Goal: Book appointment/travel/reservation

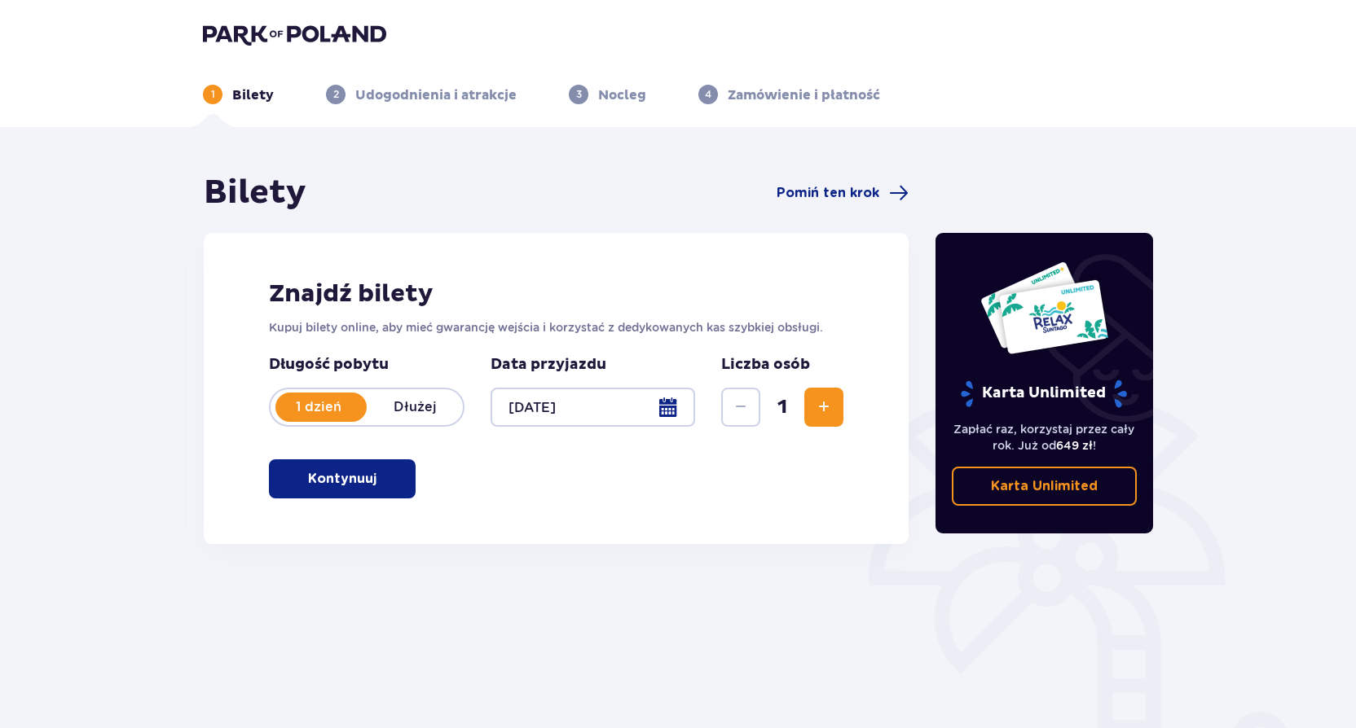
click at [833, 407] on span "Zwiększ" at bounding box center [824, 408] width 20 height 20
click at [833, 183] on span "Pomiń ten krok" at bounding box center [842, 193] width 132 height 20
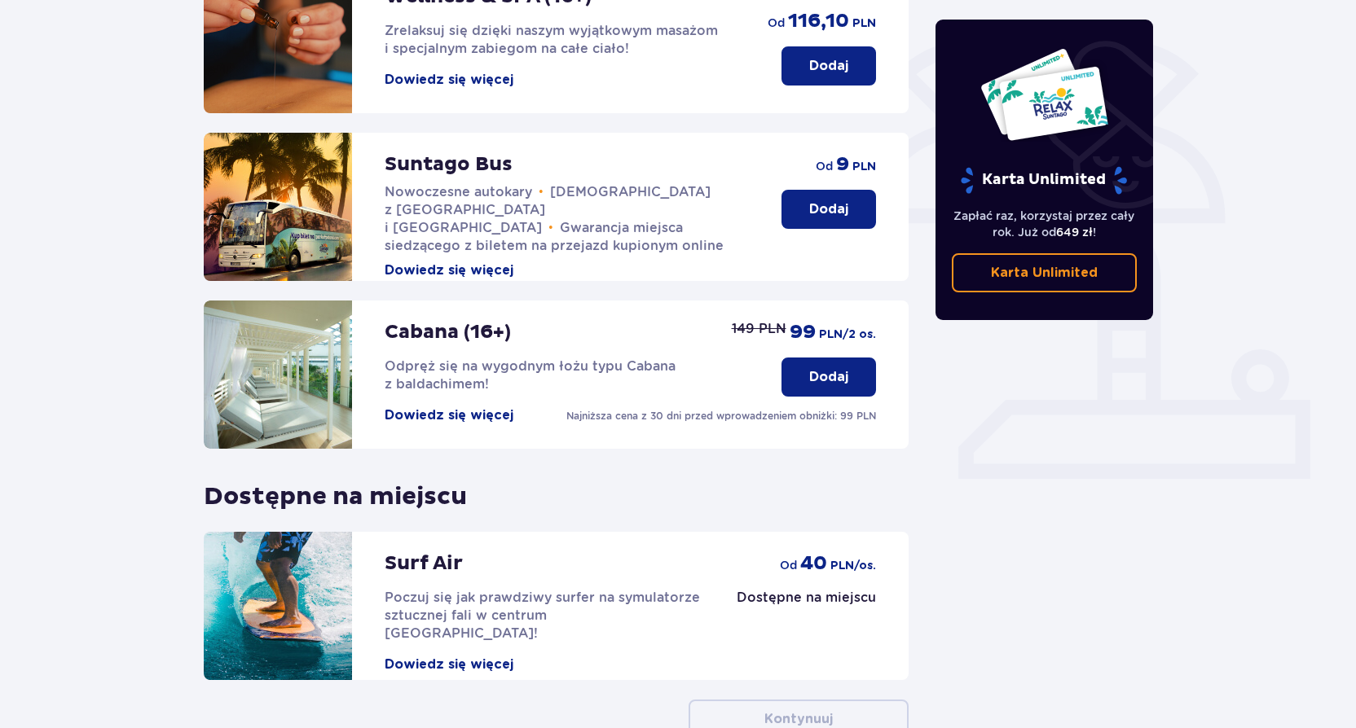
scroll to position [326, 0]
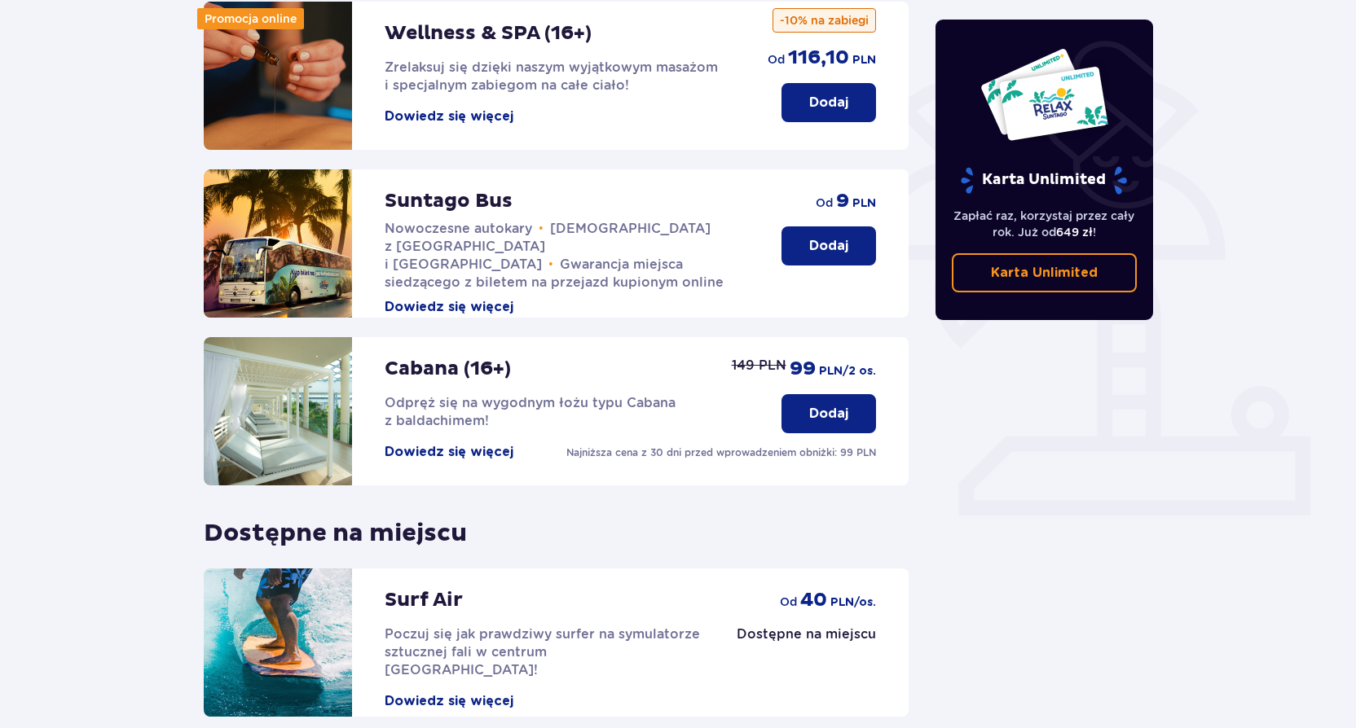
click at [827, 238] on p "Dodaj" at bounding box center [828, 246] width 39 height 18
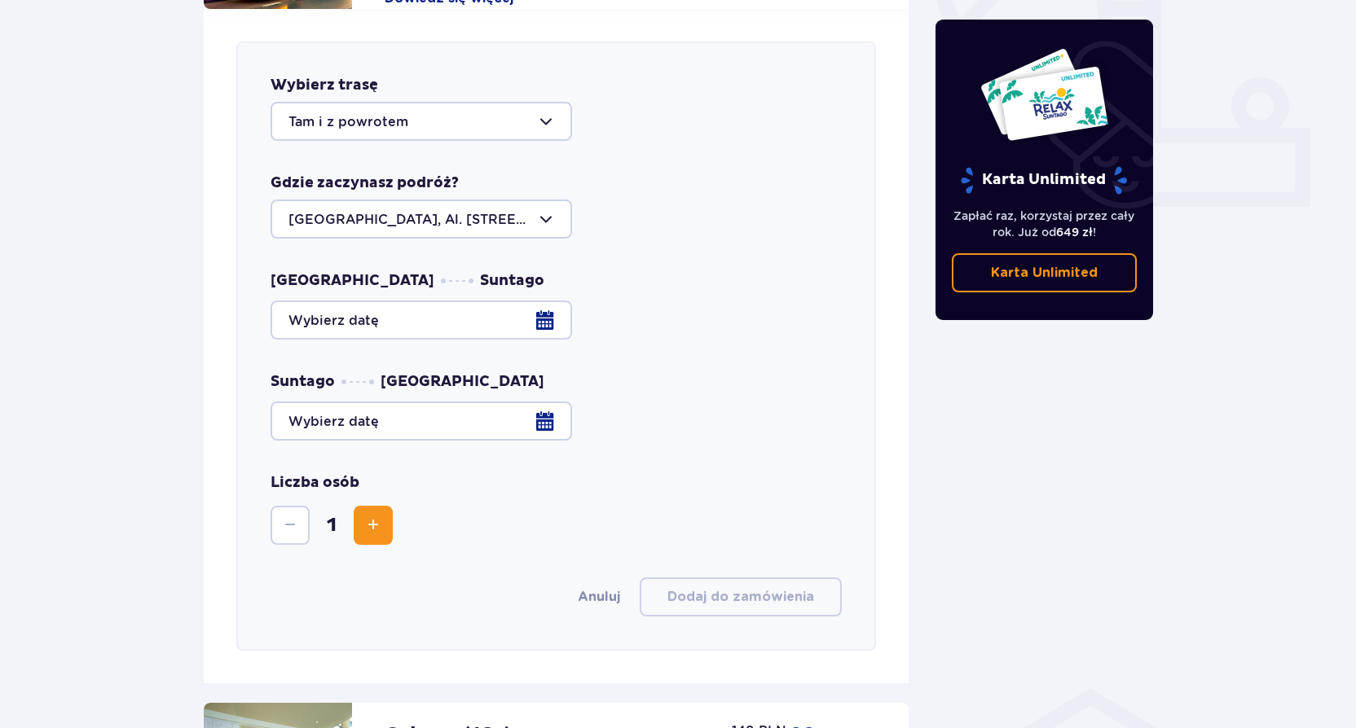
scroll to position [640, 0]
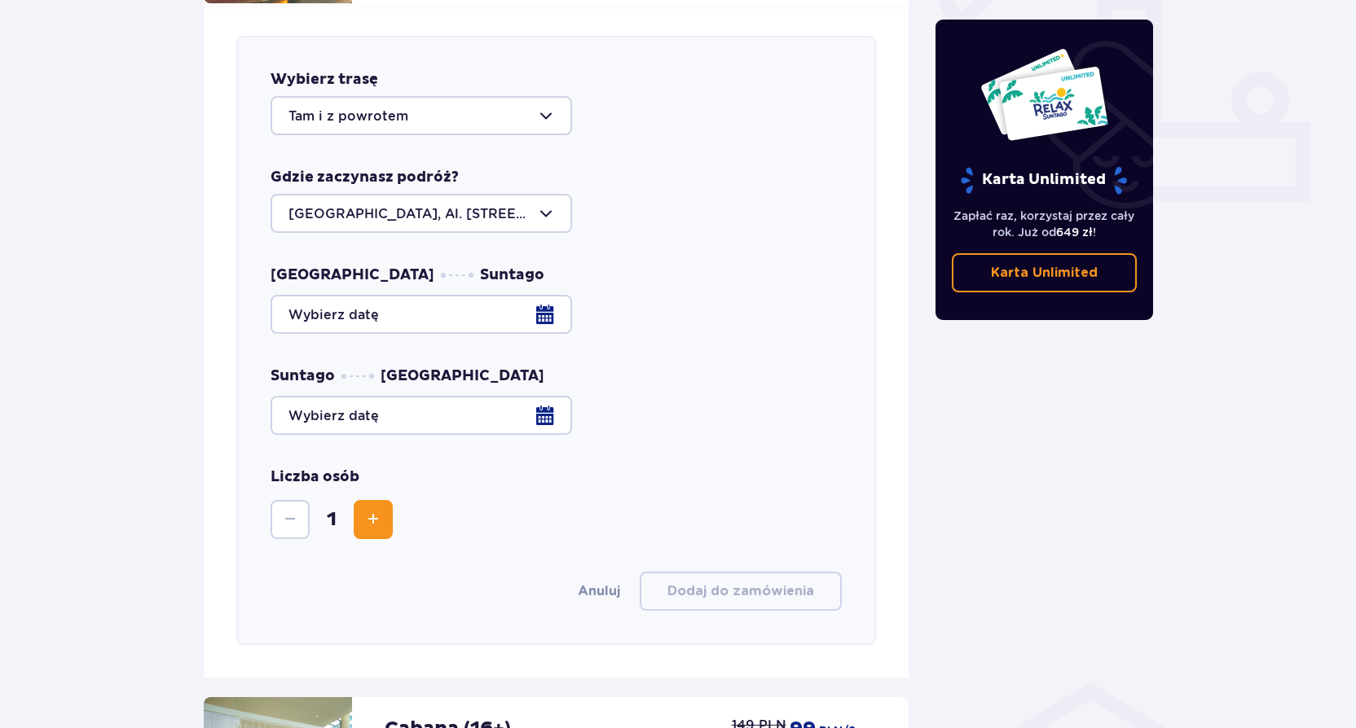
click at [447, 295] on div at bounding box center [555, 314] width 571 height 39
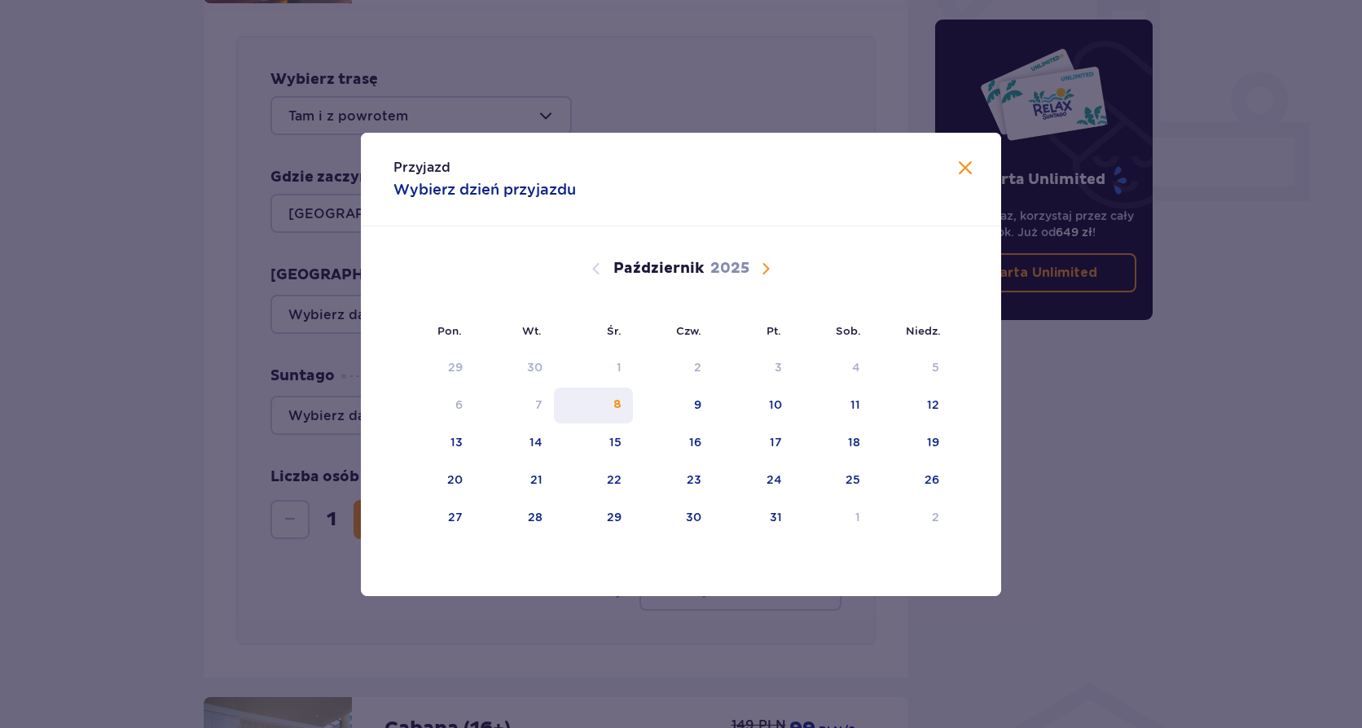
click at [609, 409] on div "8" at bounding box center [593, 406] width 79 height 36
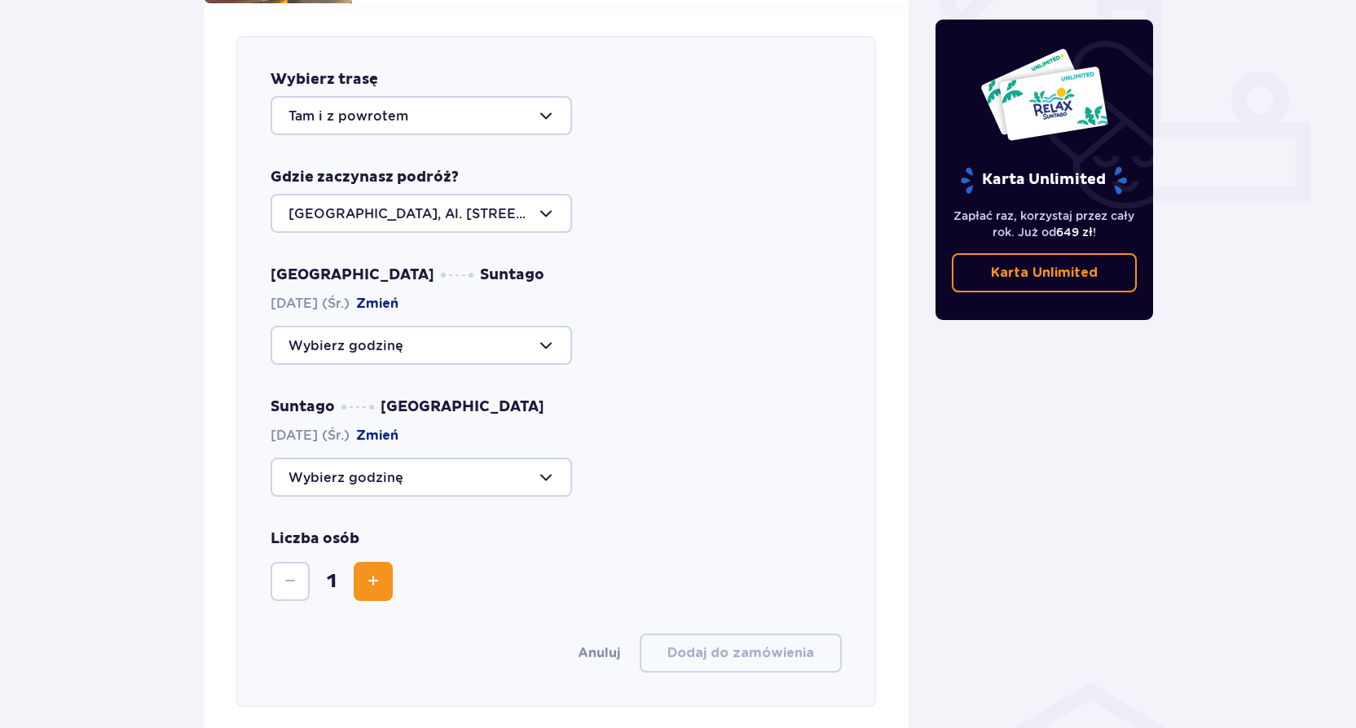
click at [493, 327] on div at bounding box center [420, 345] width 301 height 39
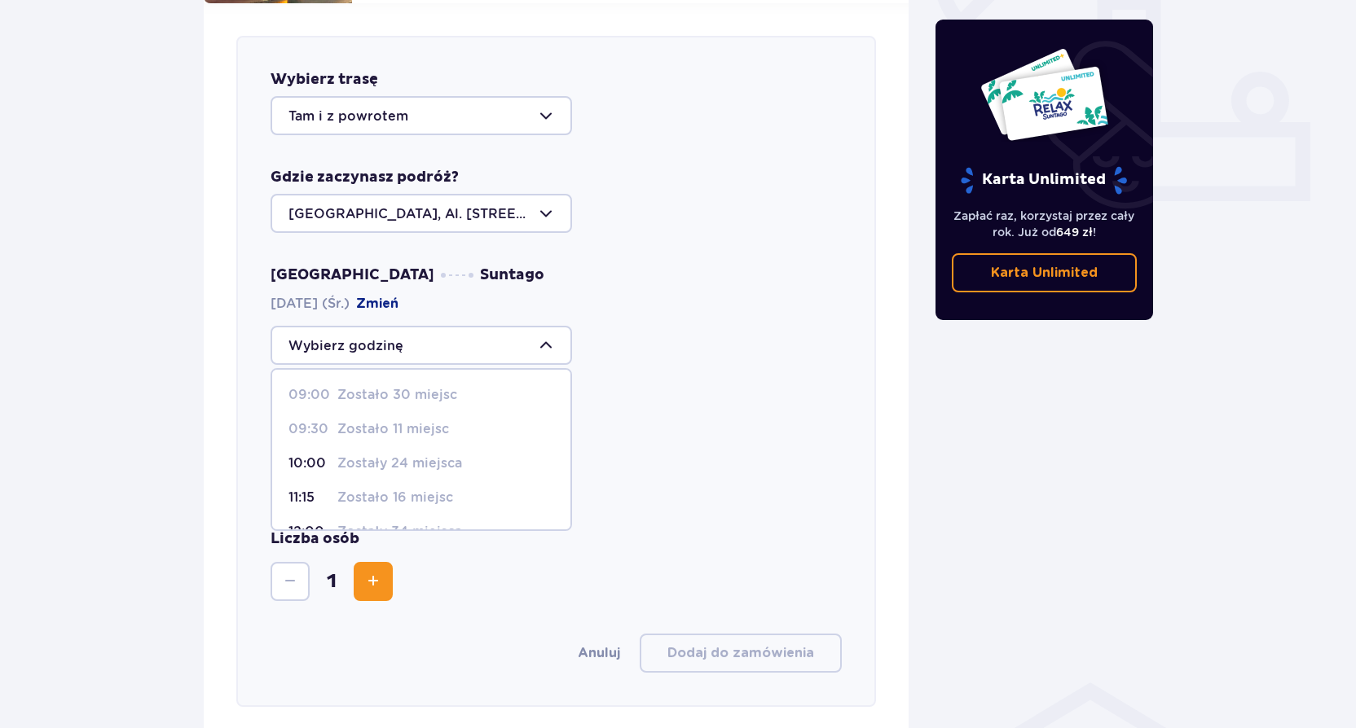
click at [427, 386] on p "Zostało 30 miejsc" at bounding box center [397, 395] width 120 height 18
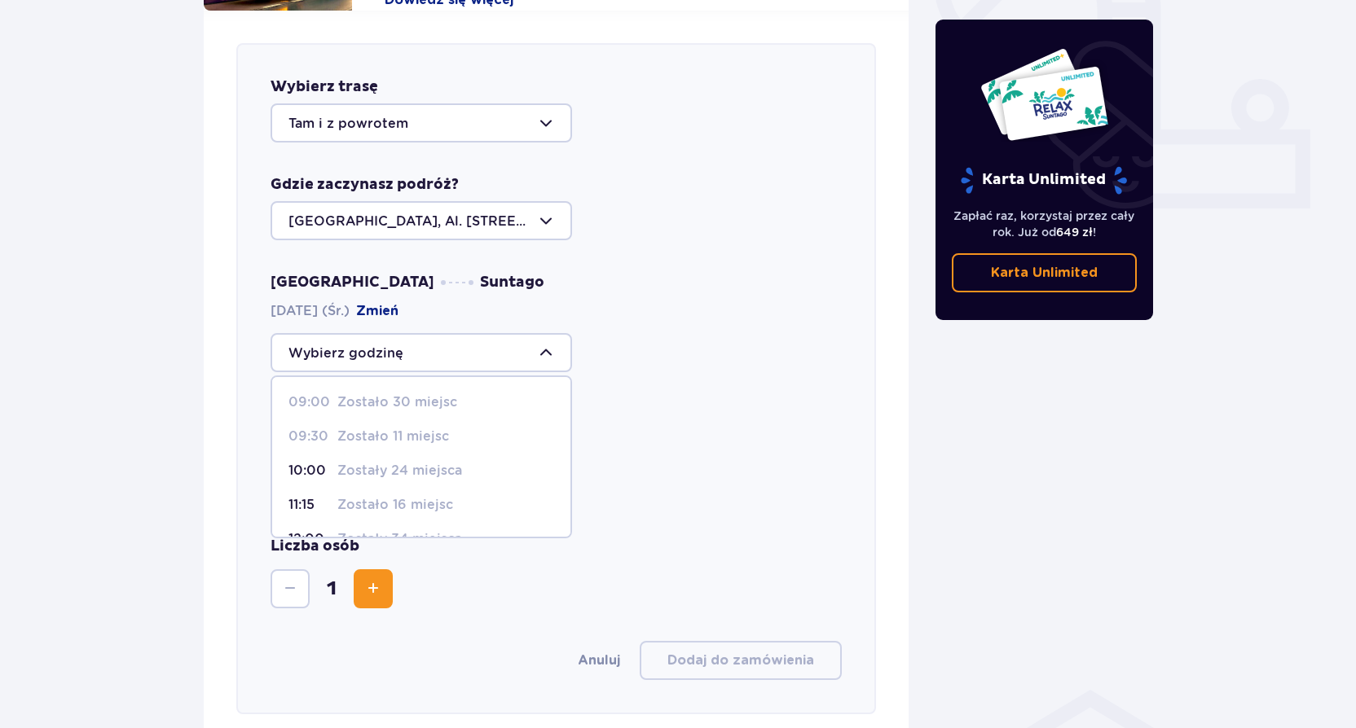
scroll to position [640, 0]
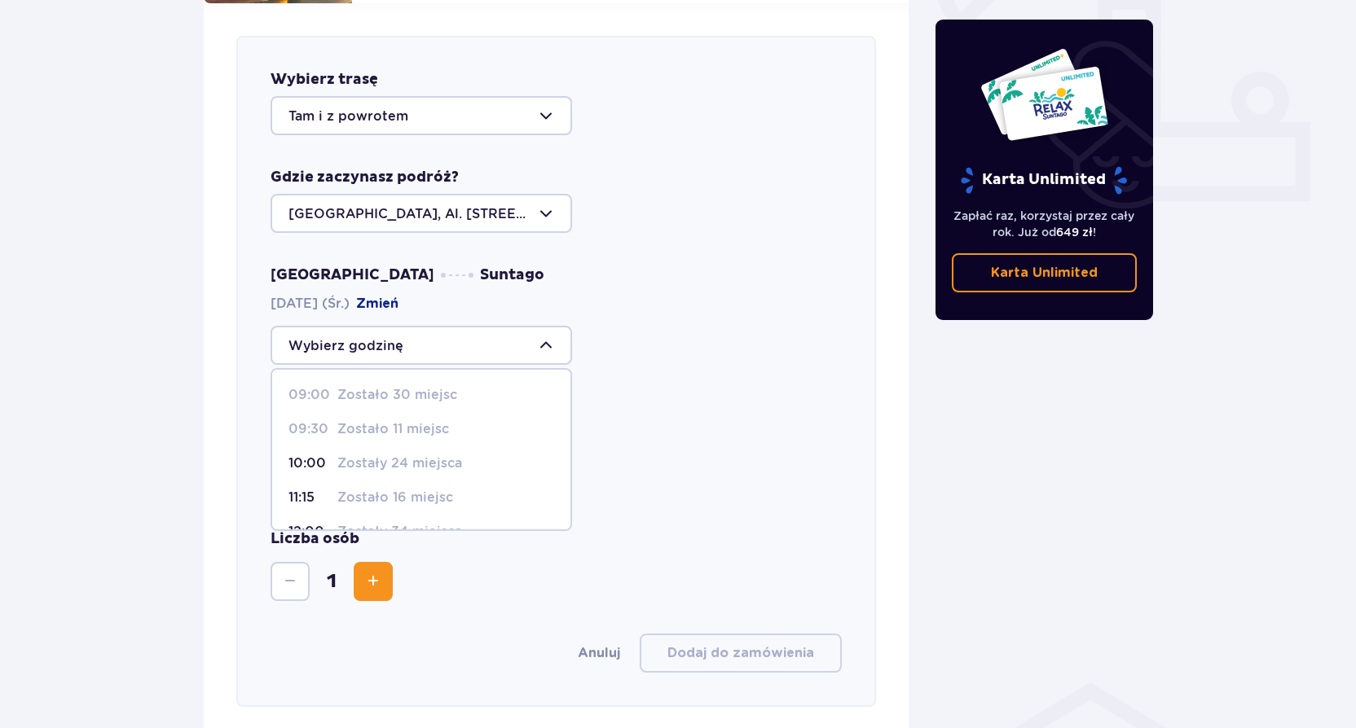
click at [353, 386] on p "Zostało 30 miejsc" at bounding box center [397, 395] width 120 height 18
drag, startPoint x: 353, startPoint y: 382, endPoint x: 715, endPoint y: 365, distance: 362.1
click at [715, 365] on div "Warszawa Suntago [DATE] (Śr.) Zmień 09:00 Zostało 30 miejsc 09:30 Zostało 11 mi…" at bounding box center [555, 381] width 571 height 231
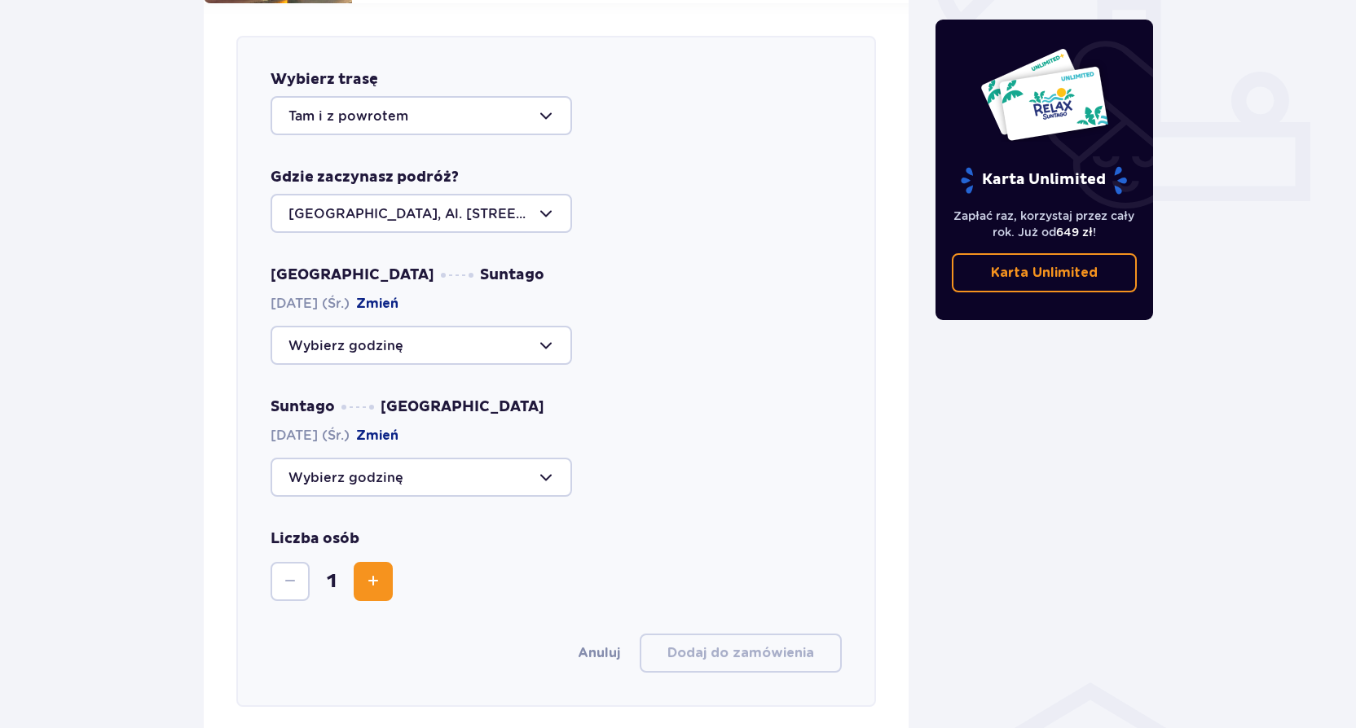
click at [450, 336] on div at bounding box center [420, 345] width 301 height 39
click at [571, 434] on div "Suntago [GEOGRAPHIC_DATA] [DATE] (Śr.) [GEOGRAPHIC_DATA]" at bounding box center [555, 447] width 571 height 99
click at [524, 458] on div at bounding box center [420, 477] width 301 height 39
click at [418, 552] on p "Zostały 44 miejsca" at bounding box center [399, 561] width 125 height 18
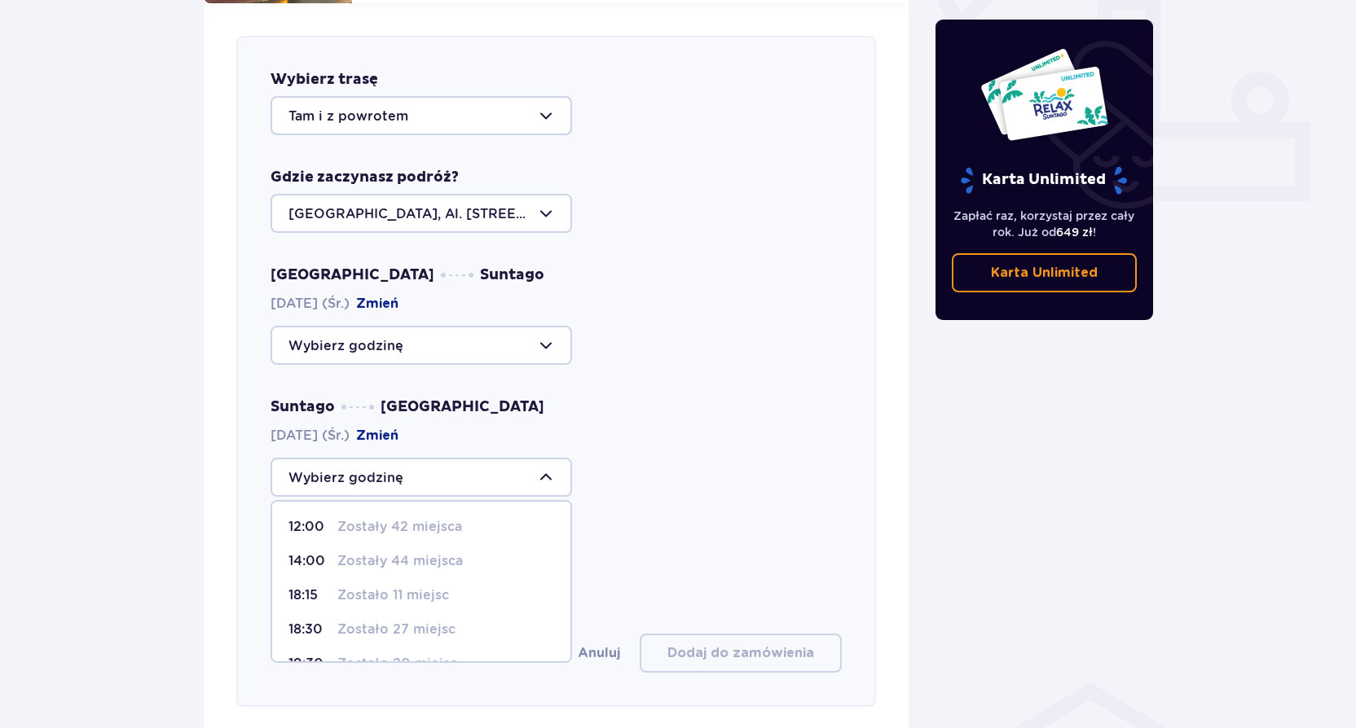
type input "14:00"
click at [468, 326] on div at bounding box center [420, 345] width 301 height 39
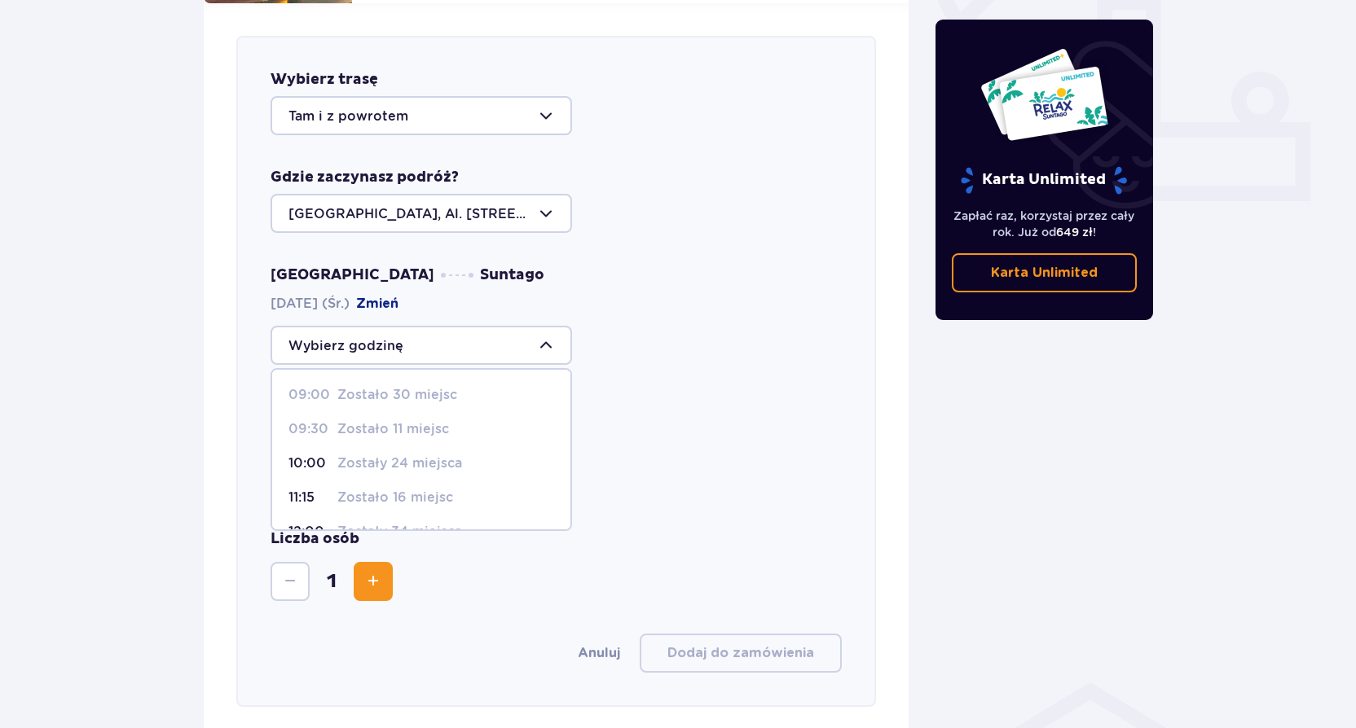
click at [317, 455] on p "10:00" at bounding box center [309, 464] width 42 height 18
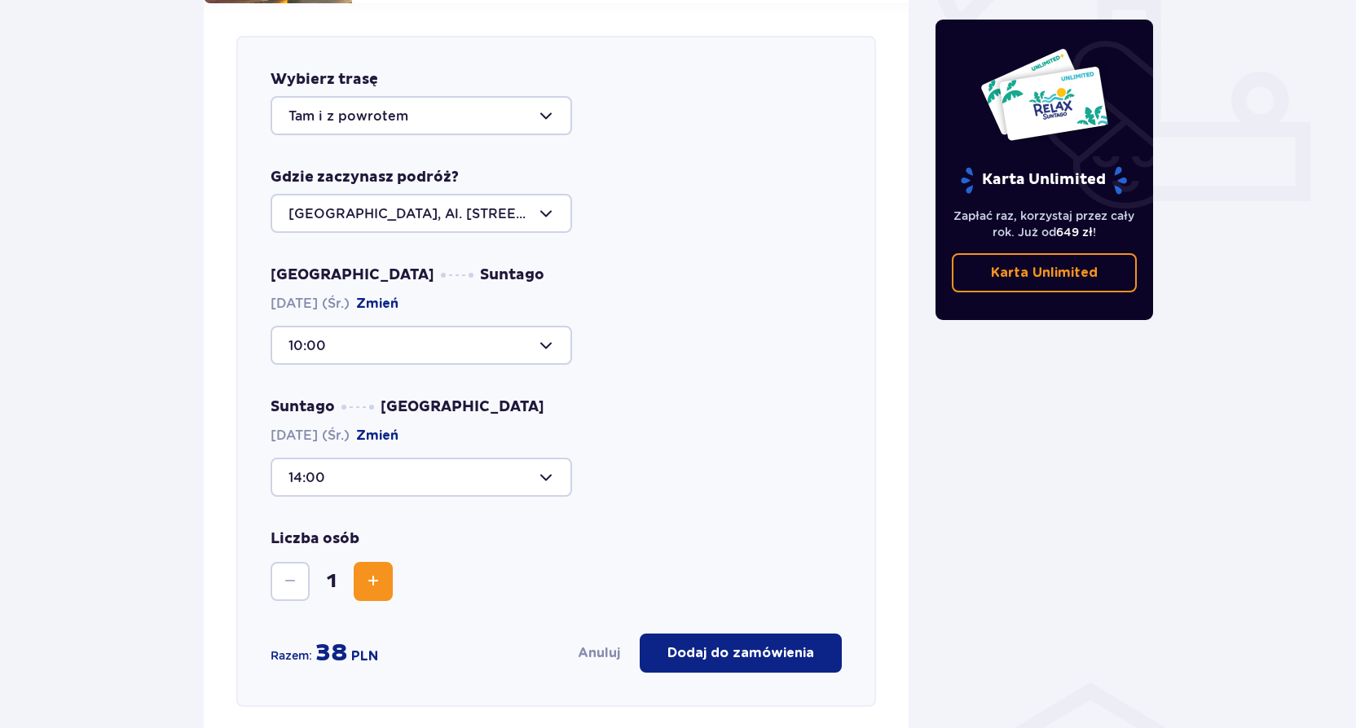
type input "10:00"
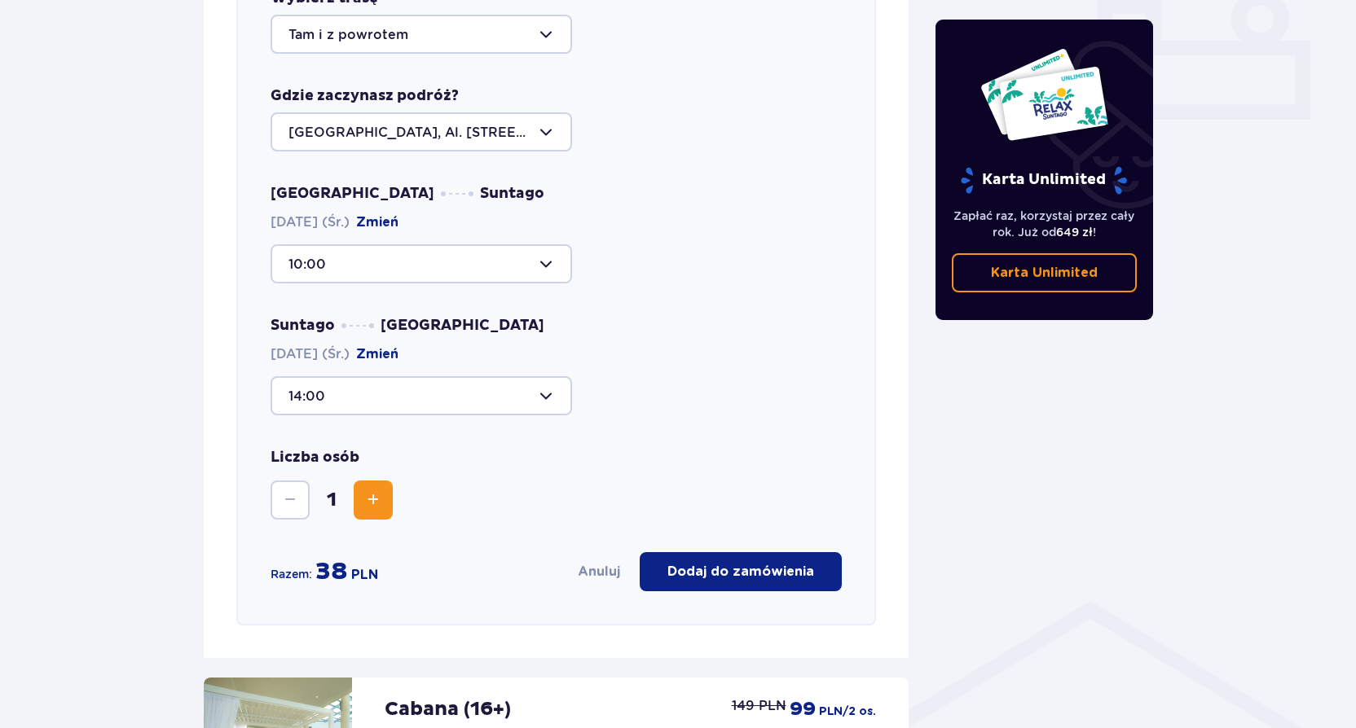
click at [443, 376] on div at bounding box center [420, 395] width 301 height 39
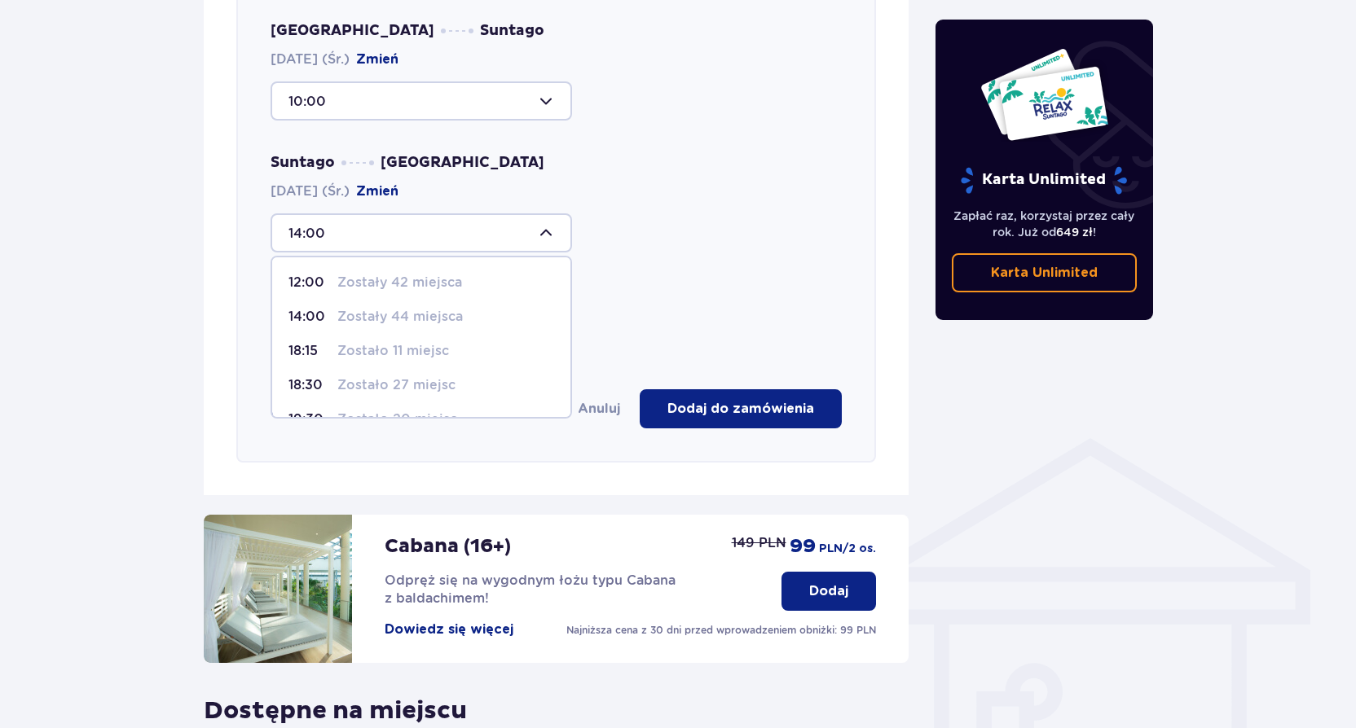
scroll to position [803, 0]
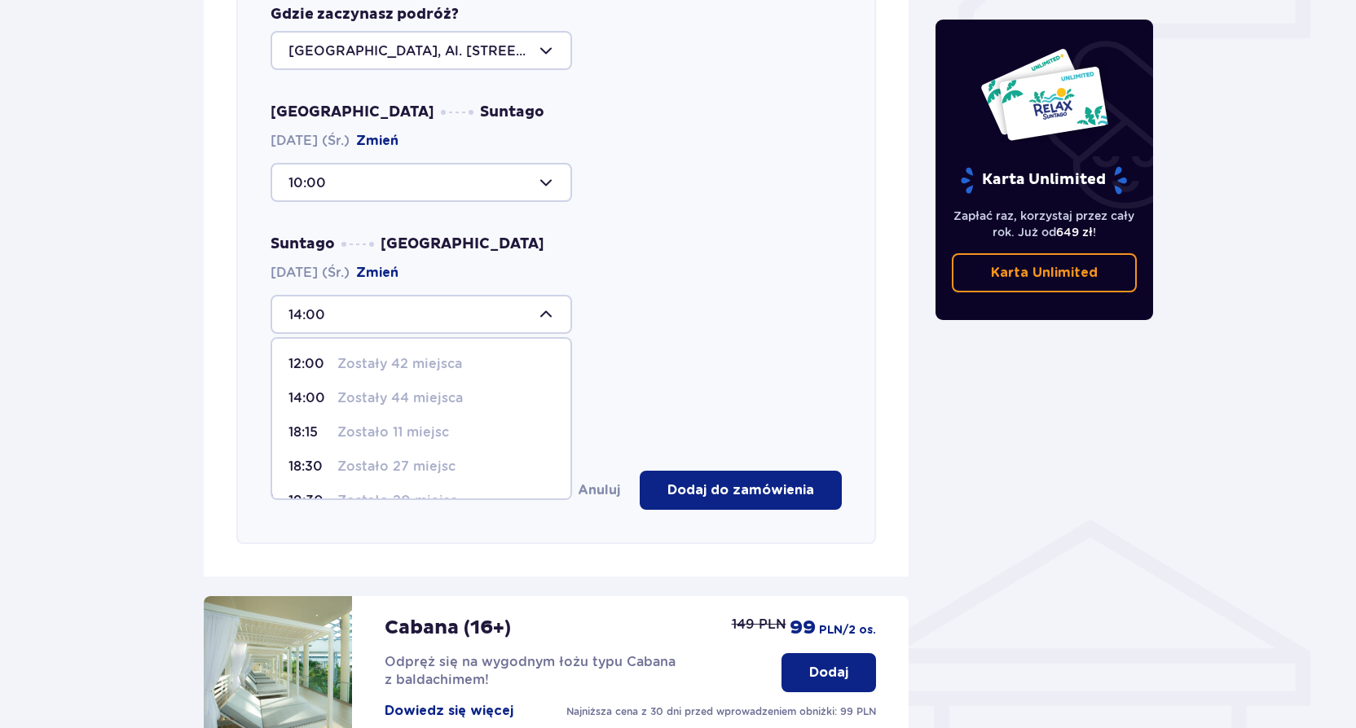
click at [380, 355] on p "Zostały 42 miejsca" at bounding box center [399, 364] width 125 height 18
type input "12:00"
click at [658, 240] on div "Suntago [GEOGRAPHIC_DATA] [DATE] (Śr.) Zmień 12:00" at bounding box center [555, 284] width 571 height 99
click at [314, 163] on div at bounding box center [420, 182] width 301 height 39
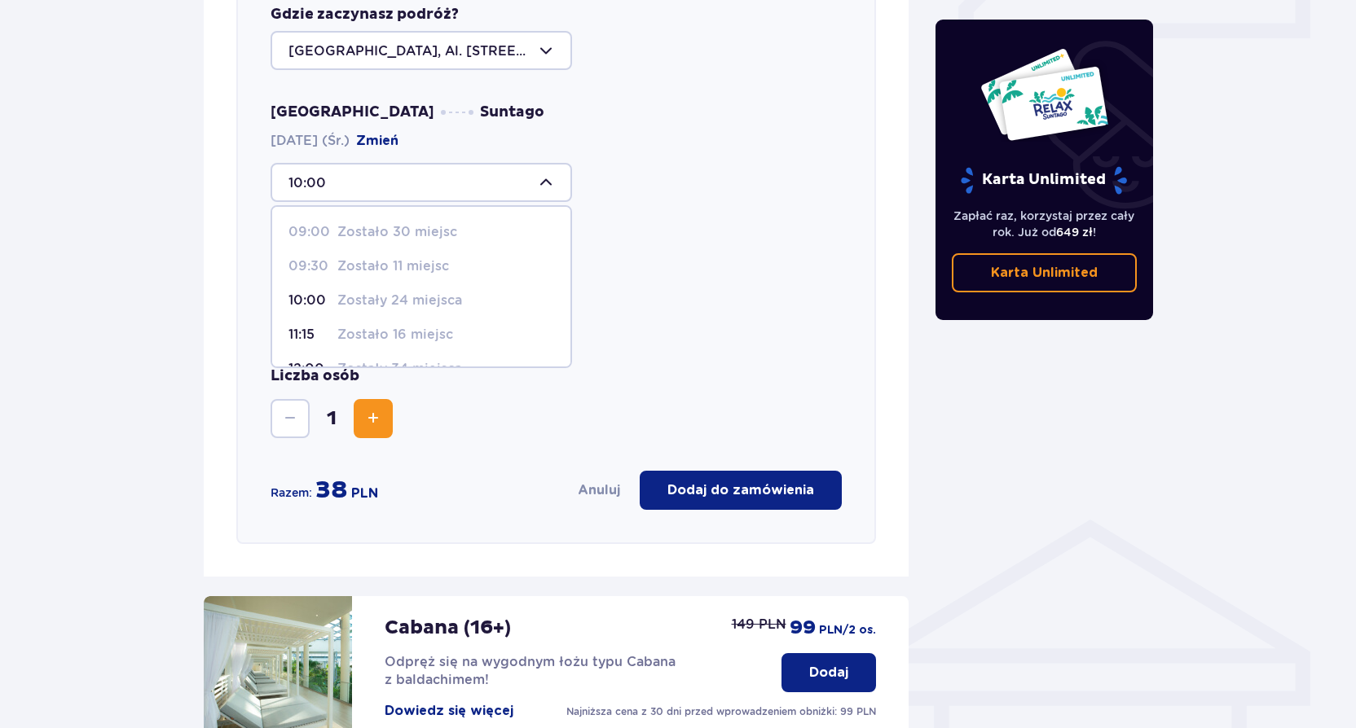
click at [332, 223] on div "09:00 Zostało 30 miejsc" at bounding box center [421, 232] width 266 height 18
click at [385, 223] on p "Zostało 30 miejsc" at bounding box center [397, 232] width 120 height 18
drag, startPoint x: 385, startPoint y: 211, endPoint x: 376, endPoint y: 212, distance: 9.0
click at [379, 223] on p "Zostało 30 miejsc" at bounding box center [397, 232] width 120 height 18
click at [376, 223] on p "Zostało 30 miejsc" at bounding box center [397, 232] width 120 height 18
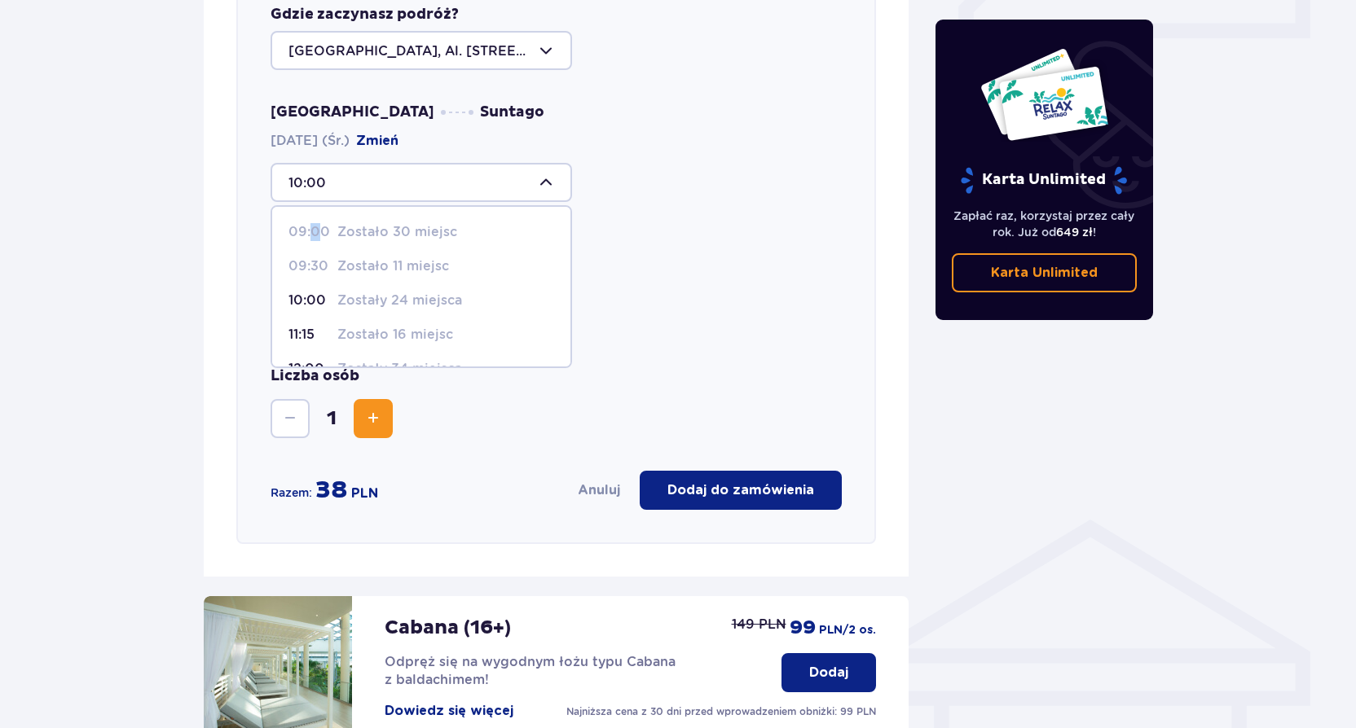
click at [313, 223] on p "09:00" at bounding box center [309, 232] width 42 height 18
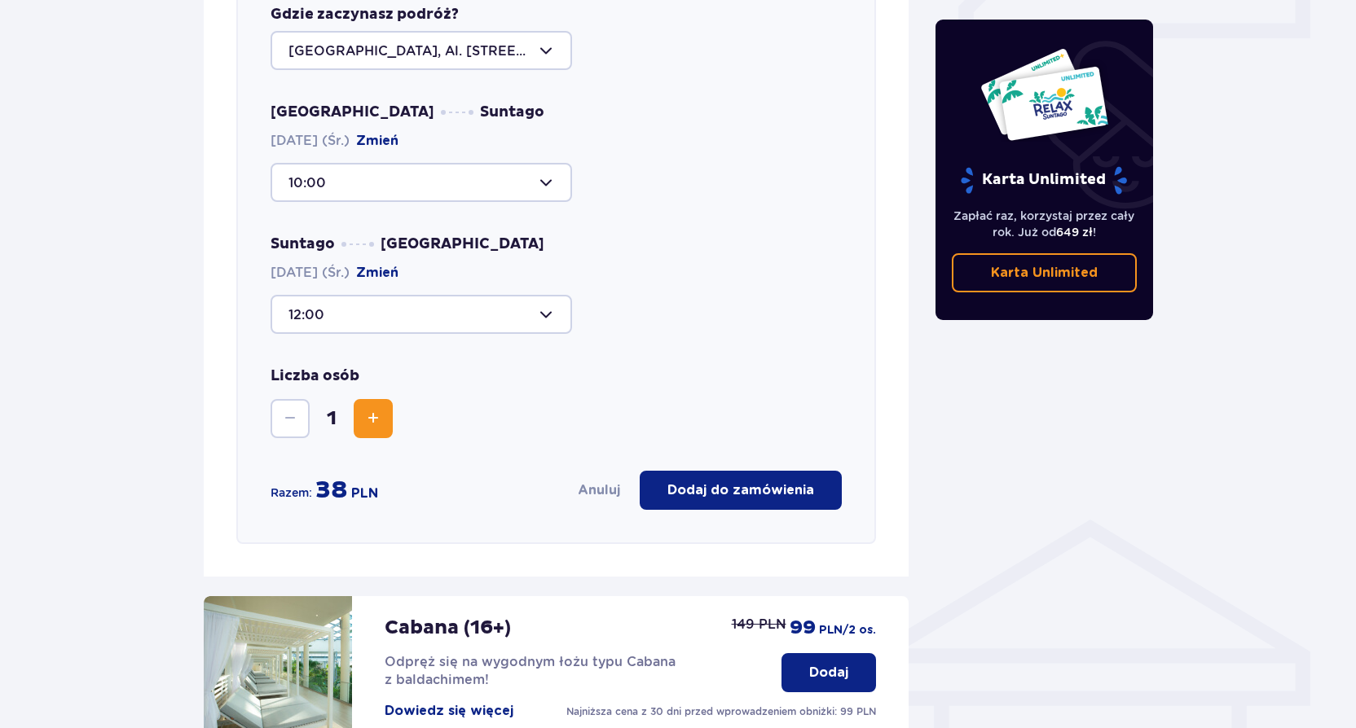
drag, startPoint x: 313, startPoint y: 218, endPoint x: 581, endPoint y: 200, distance: 268.6
click at [581, 200] on div "Warszawa Suntago [DATE] (Śr.) Zmień 10:00 Suntago [GEOGRAPHIC_DATA] [DATE] (Śr.…" at bounding box center [555, 218] width 571 height 231
click at [420, 143] on div "Warszawa Suntago [DATE] (Śr.) Zmień 10:00" at bounding box center [555, 152] width 571 height 99
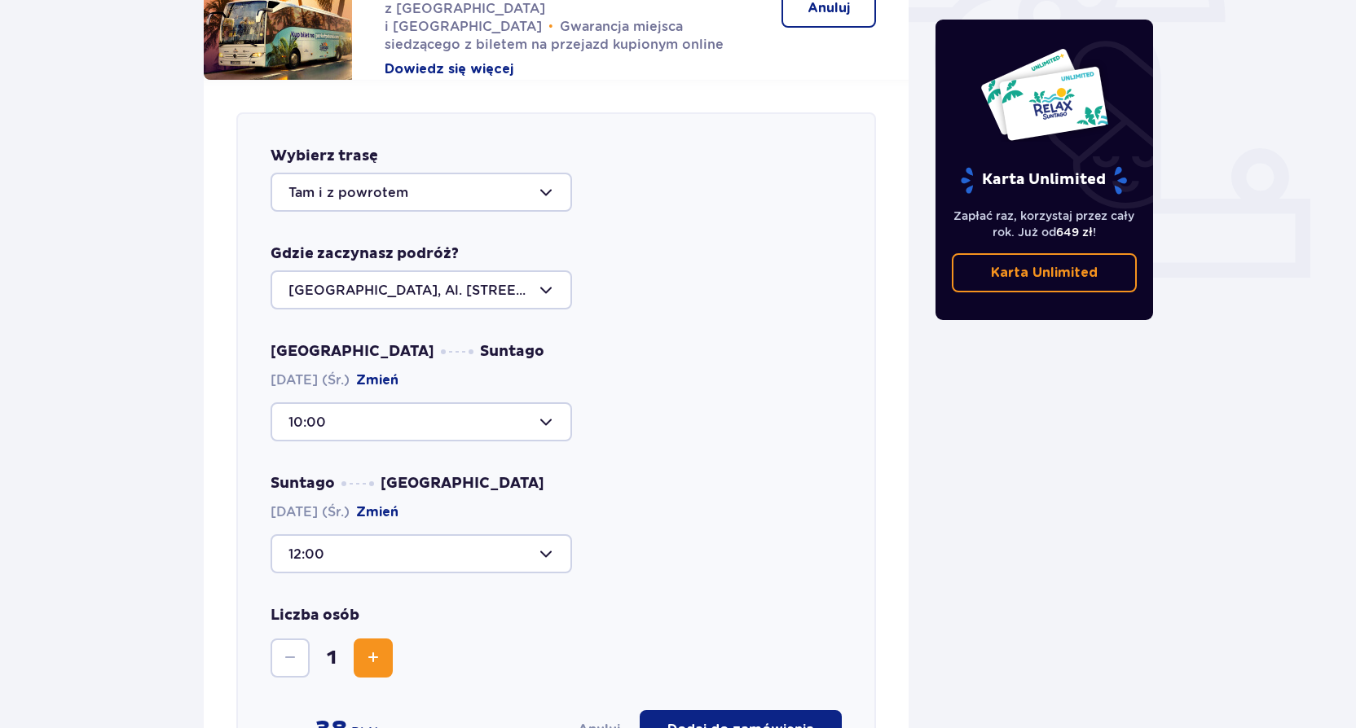
scroll to position [559, 0]
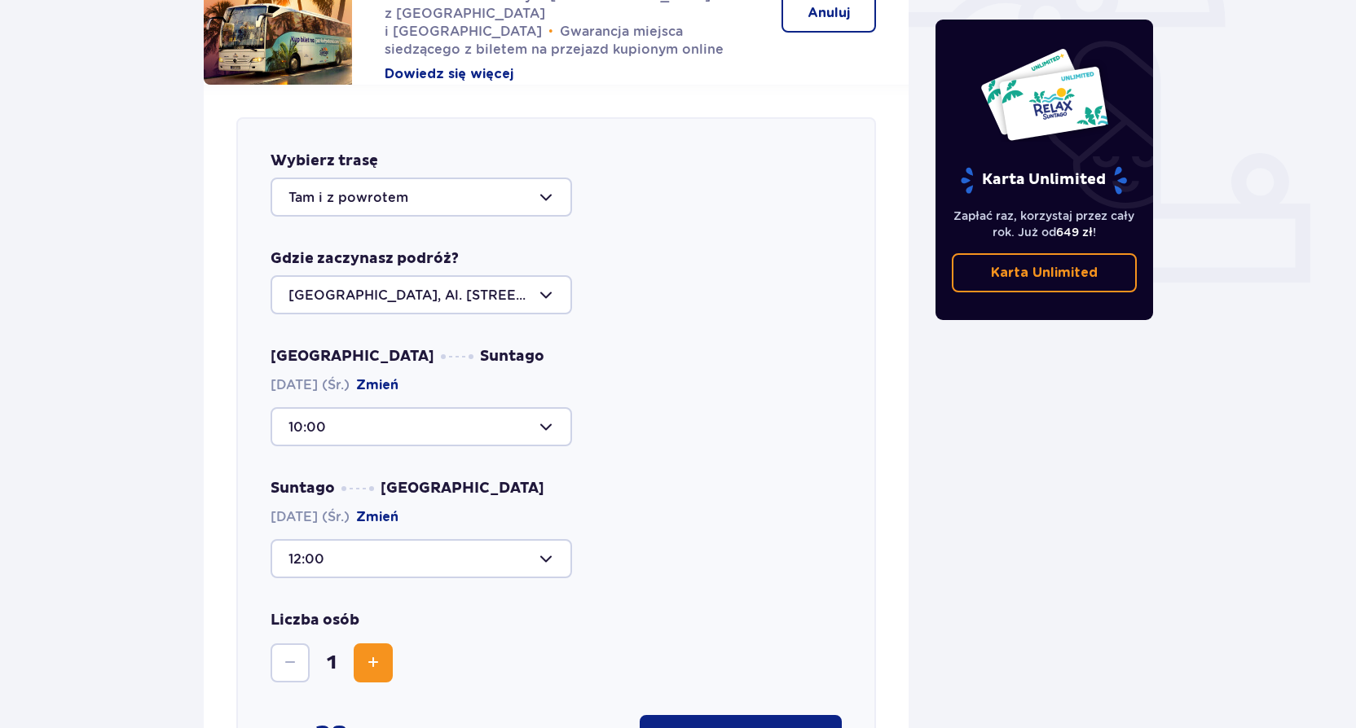
click at [414, 252] on p "Gdzie zaczynasz podróż?" at bounding box center [364, 259] width 188 height 20
click at [418, 275] on div at bounding box center [420, 294] width 301 height 39
click at [582, 300] on div "Wybierz trasę Tam i z powrotem Gdzie zaczynasz podróż? [GEOGRAPHIC_DATA], Al. […" at bounding box center [556, 452] width 640 height 671
click at [373, 376] on span "[DATE] (Śr.) [GEOGRAPHIC_DATA]" at bounding box center [334, 385] width 128 height 18
click at [398, 376] on button "Zmień" at bounding box center [377, 385] width 42 height 18
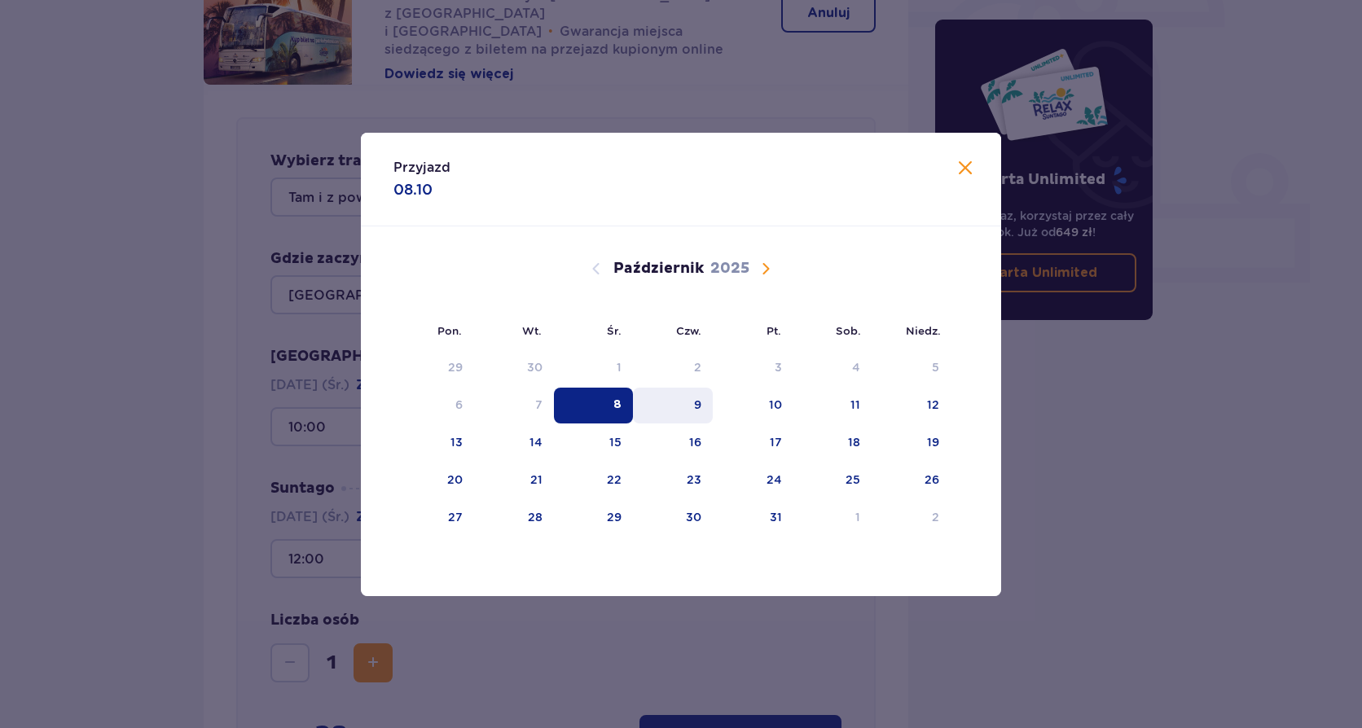
click at [703, 400] on div "9" at bounding box center [673, 406] width 81 height 36
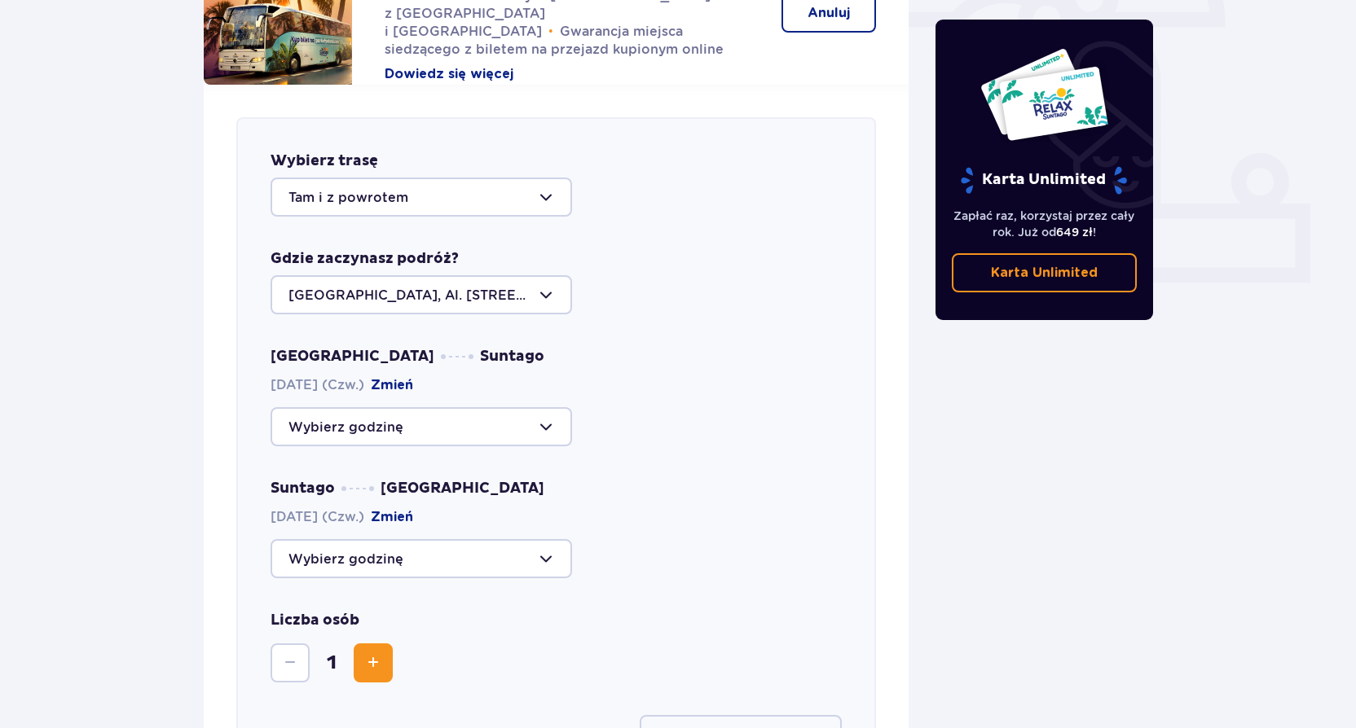
click at [209, 416] on div "Wybierz trasę Tam i z powrotem Gdzie zaczynasz podróż? [GEOGRAPHIC_DATA], Al. […" at bounding box center [556, 453] width 705 height 737
click at [354, 409] on div at bounding box center [420, 426] width 301 height 39
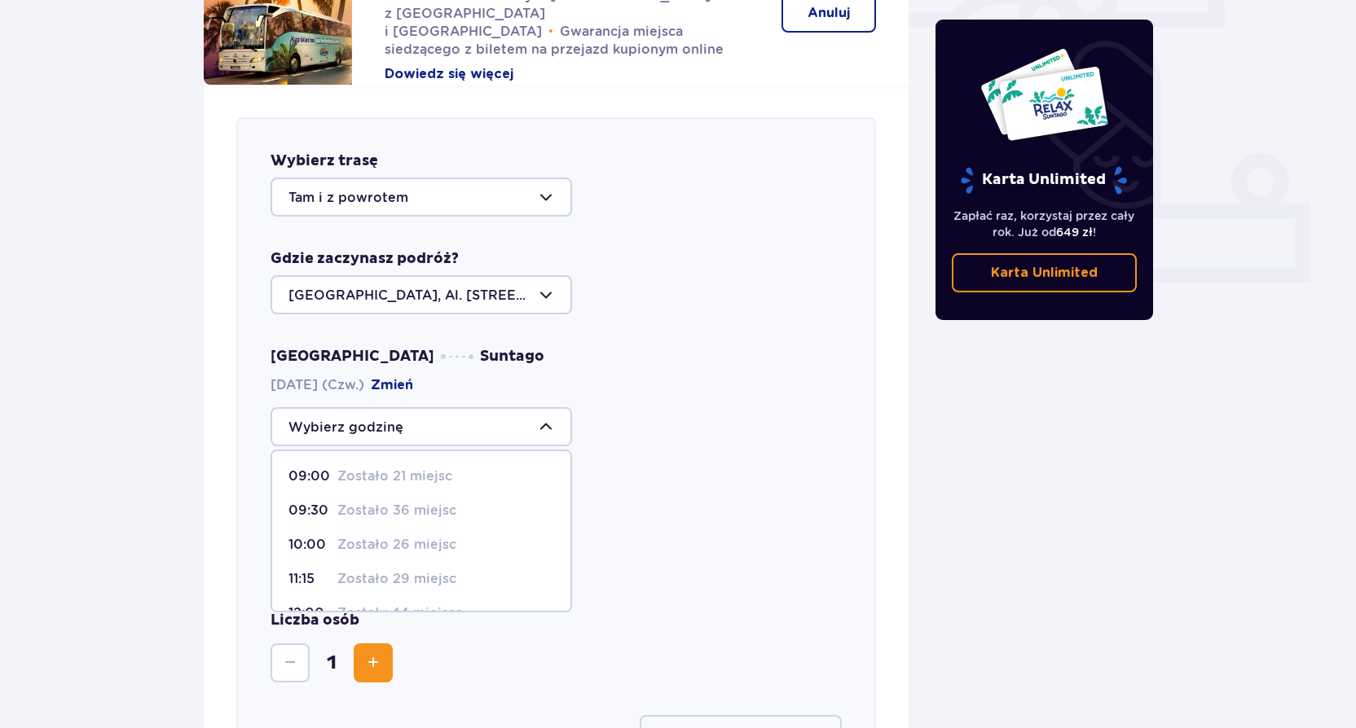
click at [377, 468] on p "Zostało 21 miejsc" at bounding box center [394, 477] width 115 height 18
type input "09:00"
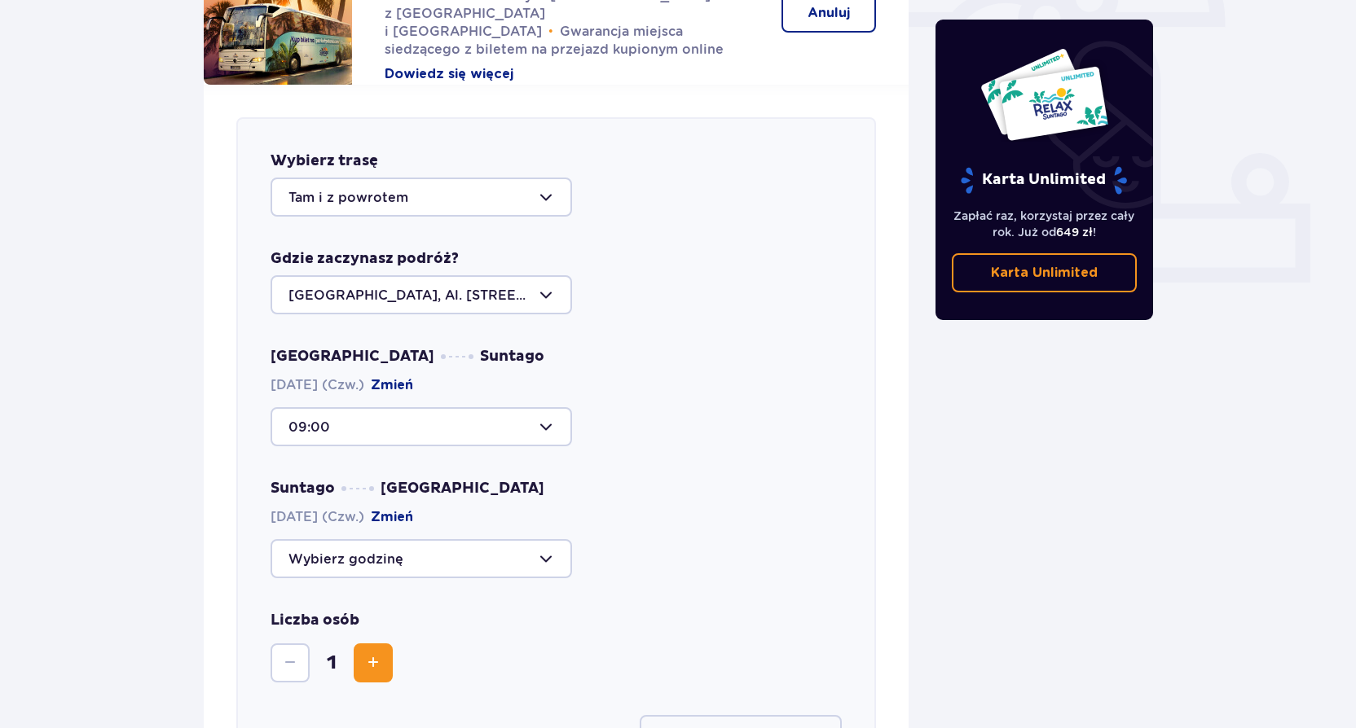
click at [394, 279] on div at bounding box center [420, 294] width 301 height 39
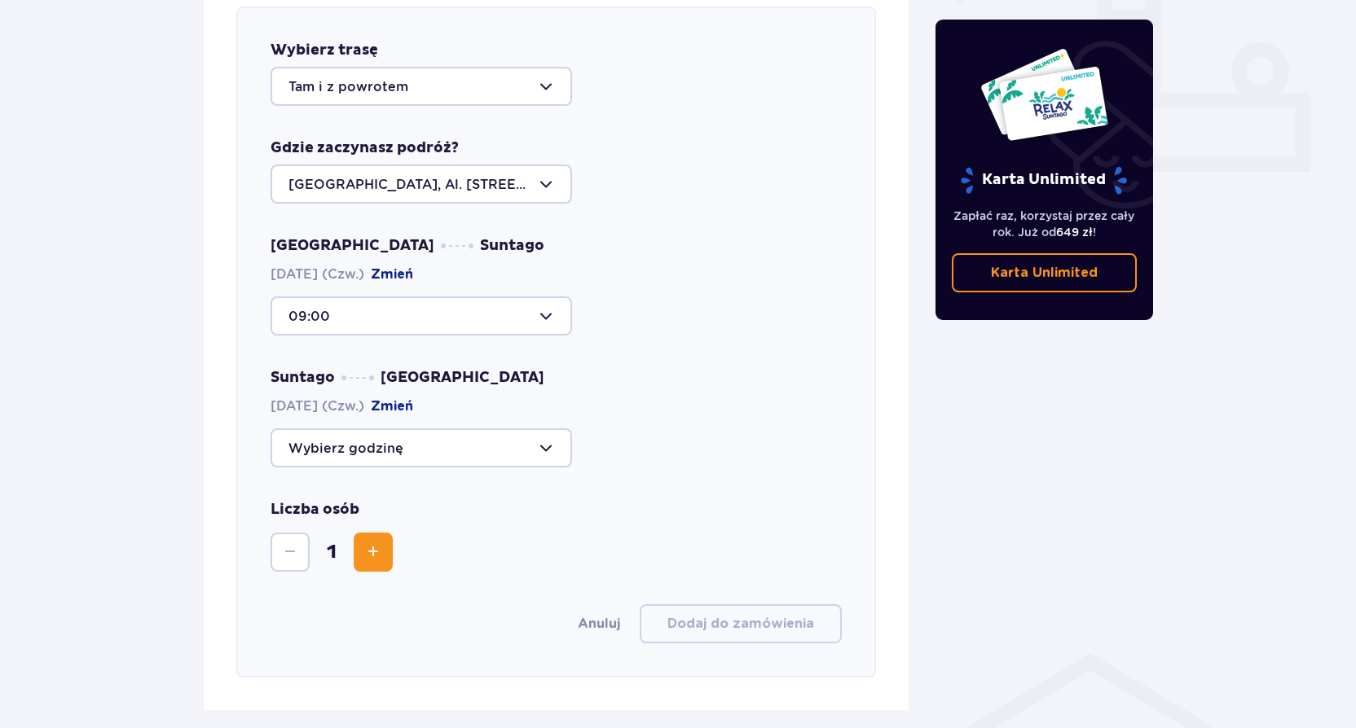
scroll to position [640, 0]
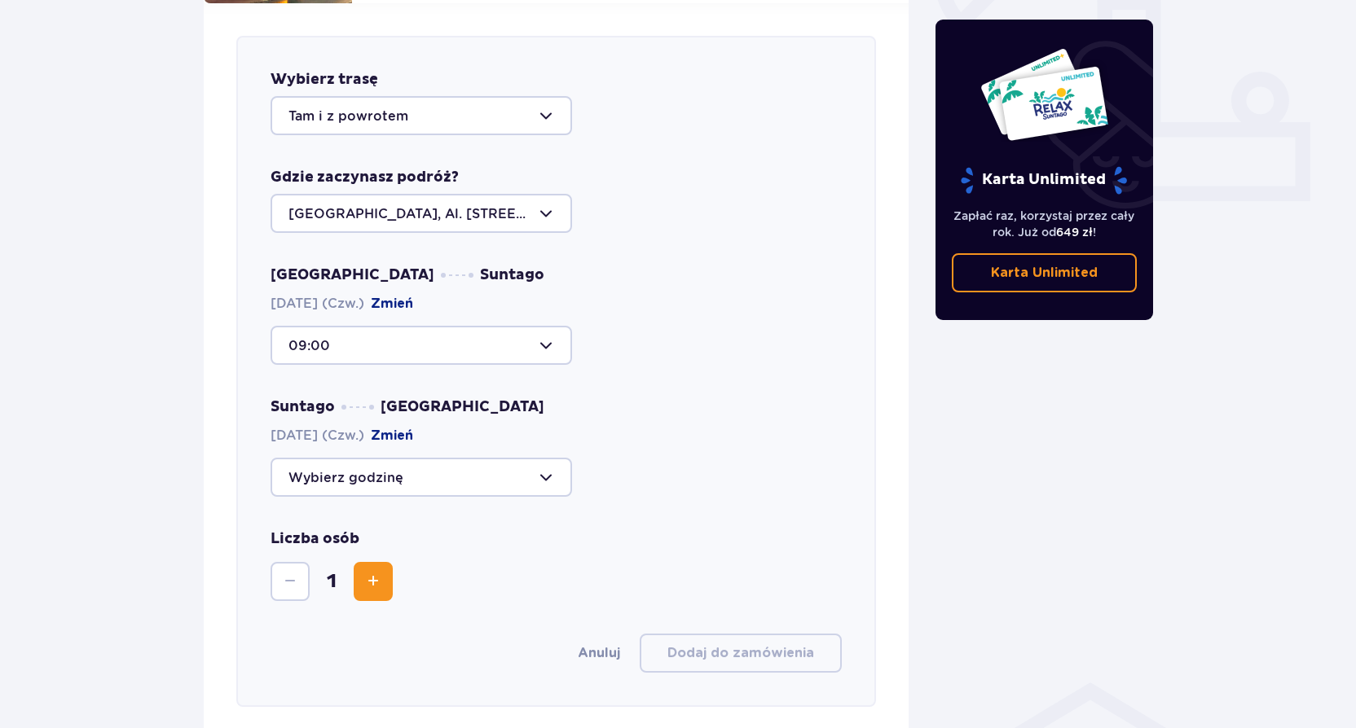
click at [413, 295] on button "Zmień" at bounding box center [392, 304] width 42 height 18
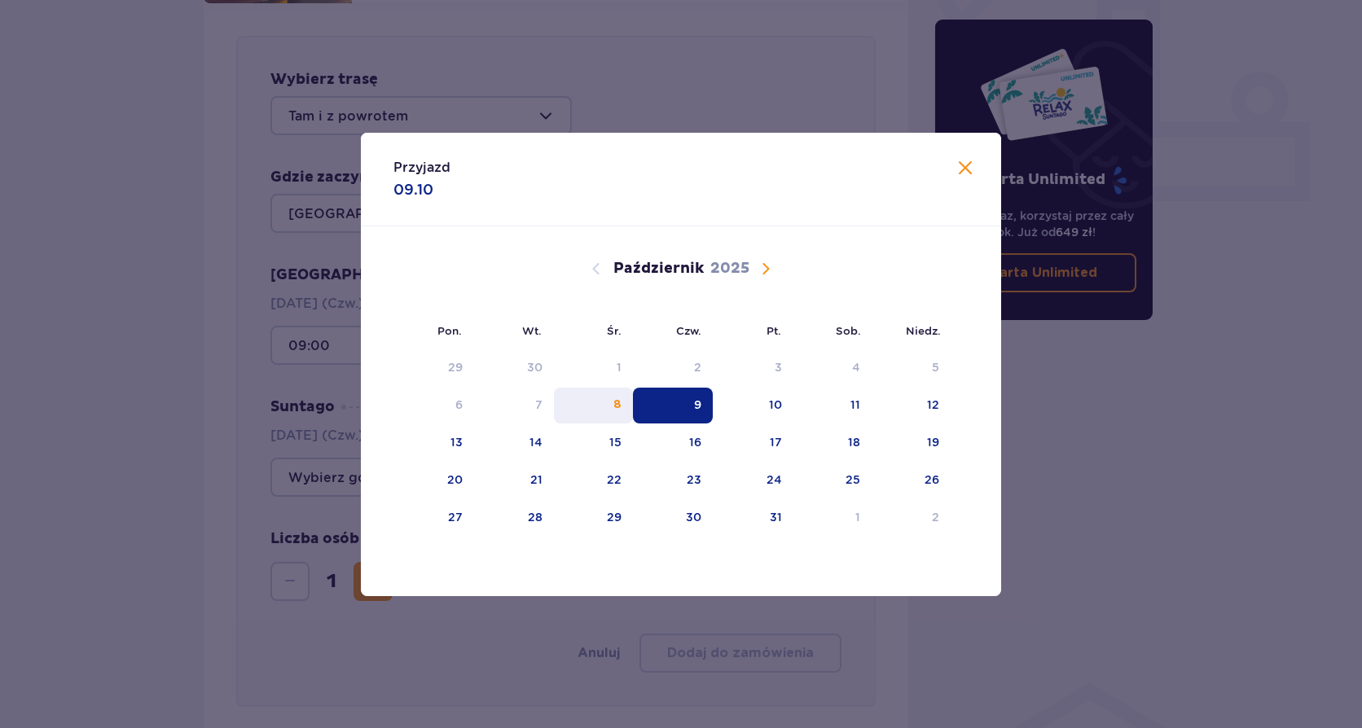
click at [613, 403] on div "8" at bounding box center [593, 406] width 79 height 36
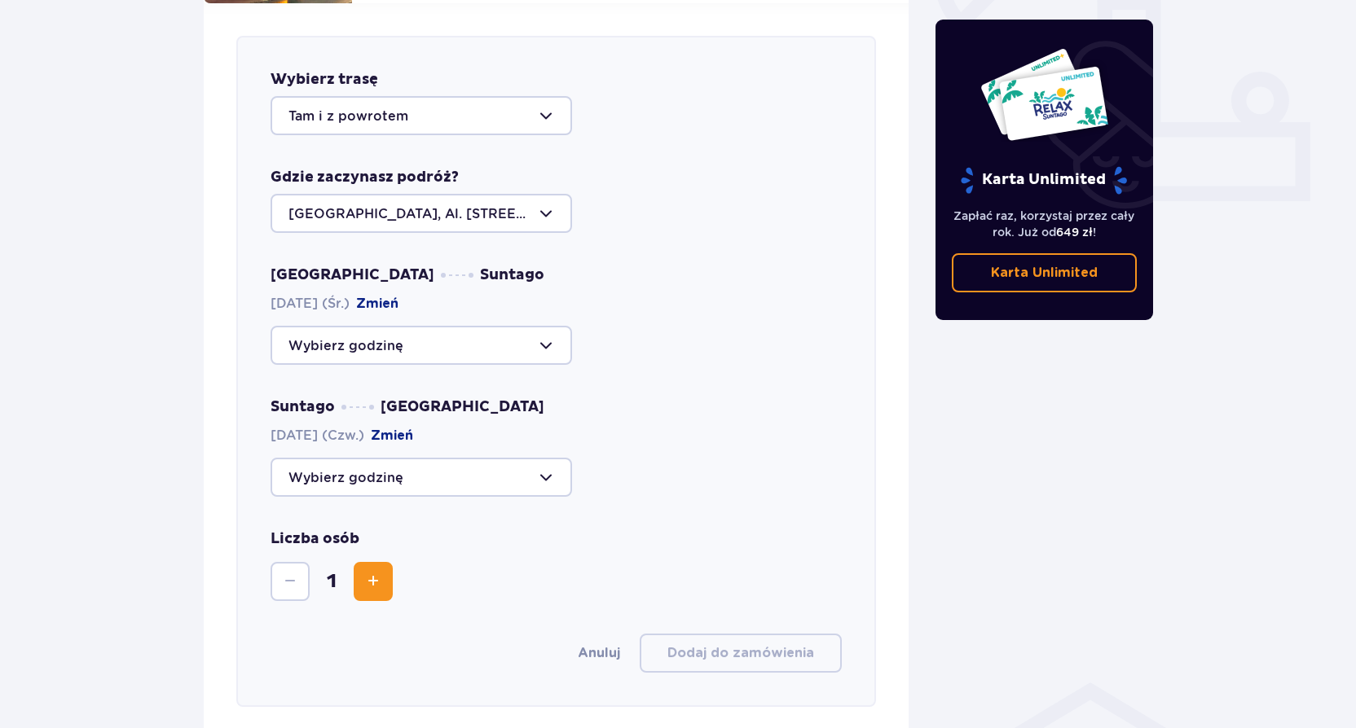
click at [397, 337] on div at bounding box center [420, 345] width 301 height 39
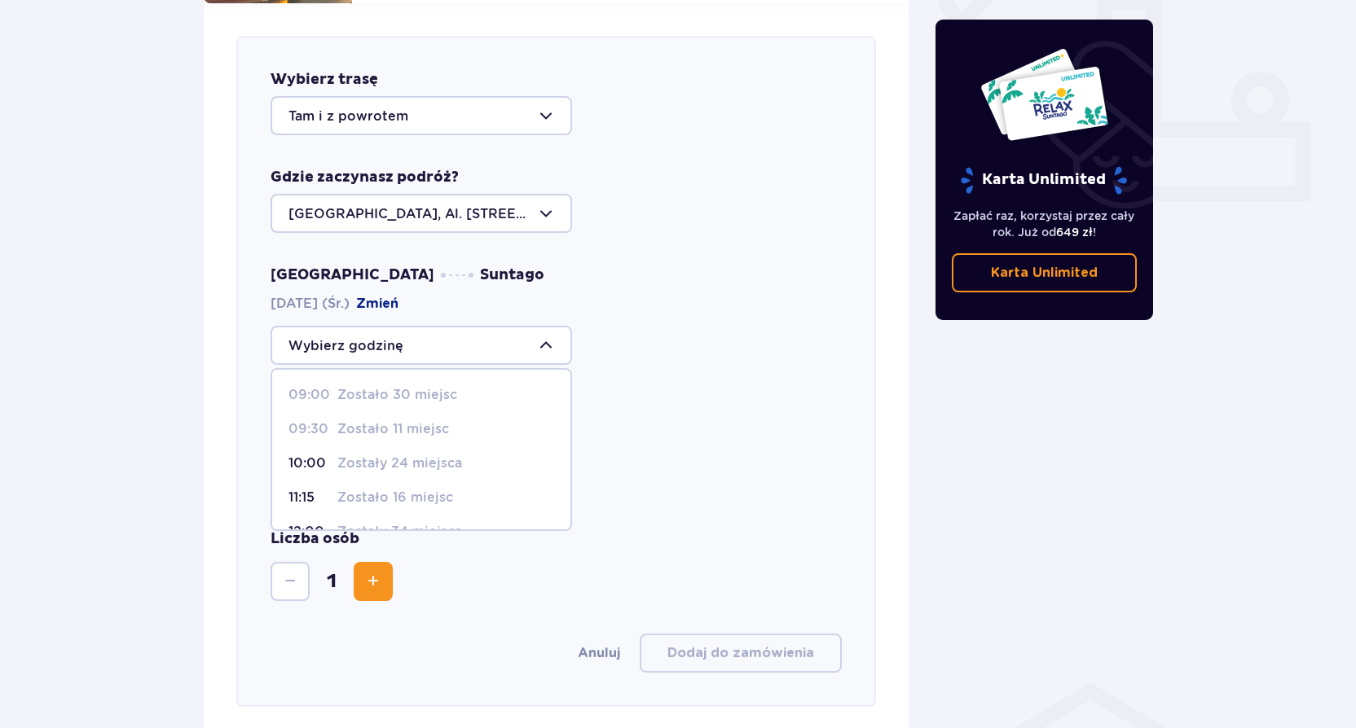
click at [312, 386] on p "09:00" at bounding box center [309, 395] width 42 height 18
click at [310, 420] on p "09:30" at bounding box center [309, 429] width 42 height 18
click at [363, 420] on p "Zostało 11 miejsc" at bounding box center [393, 429] width 112 height 18
click at [367, 455] on p "Zostały 24 miejsca" at bounding box center [399, 464] width 125 height 18
type input "10:00"
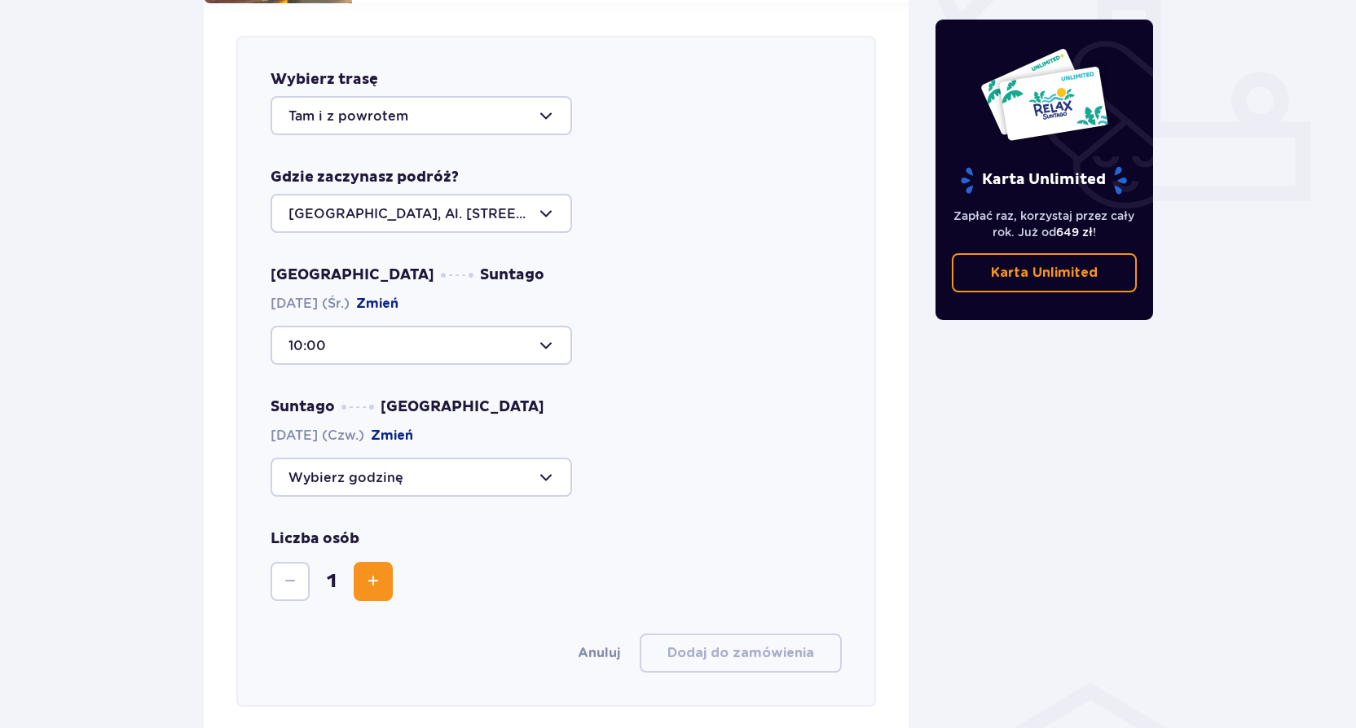
click at [608, 441] on div "Suntago [GEOGRAPHIC_DATA] [DATE] (Czw.) [GEOGRAPHIC_DATA]" at bounding box center [555, 447] width 571 height 99
click at [473, 464] on div at bounding box center [420, 477] width 301 height 39
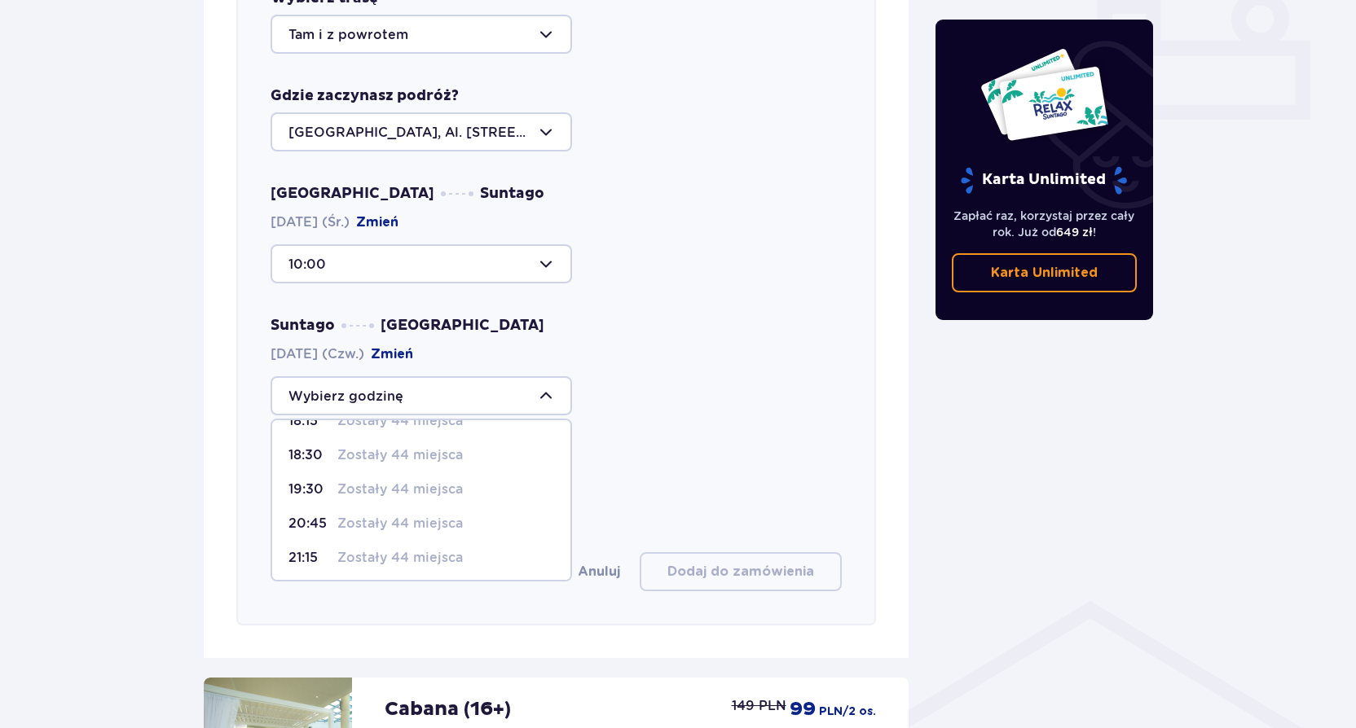
scroll to position [96, 0]
click at [613, 403] on div "Wybierz trasę Tam i z powrotem Gdzie zaczynasz podróż? [GEOGRAPHIC_DATA], Al. […" at bounding box center [556, 289] width 640 height 671
click at [409, 378] on div at bounding box center [420, 395] width 301 height 39
click at [314, 512] on p "20:45" at bounding box center [309, 521] width 42 height 18
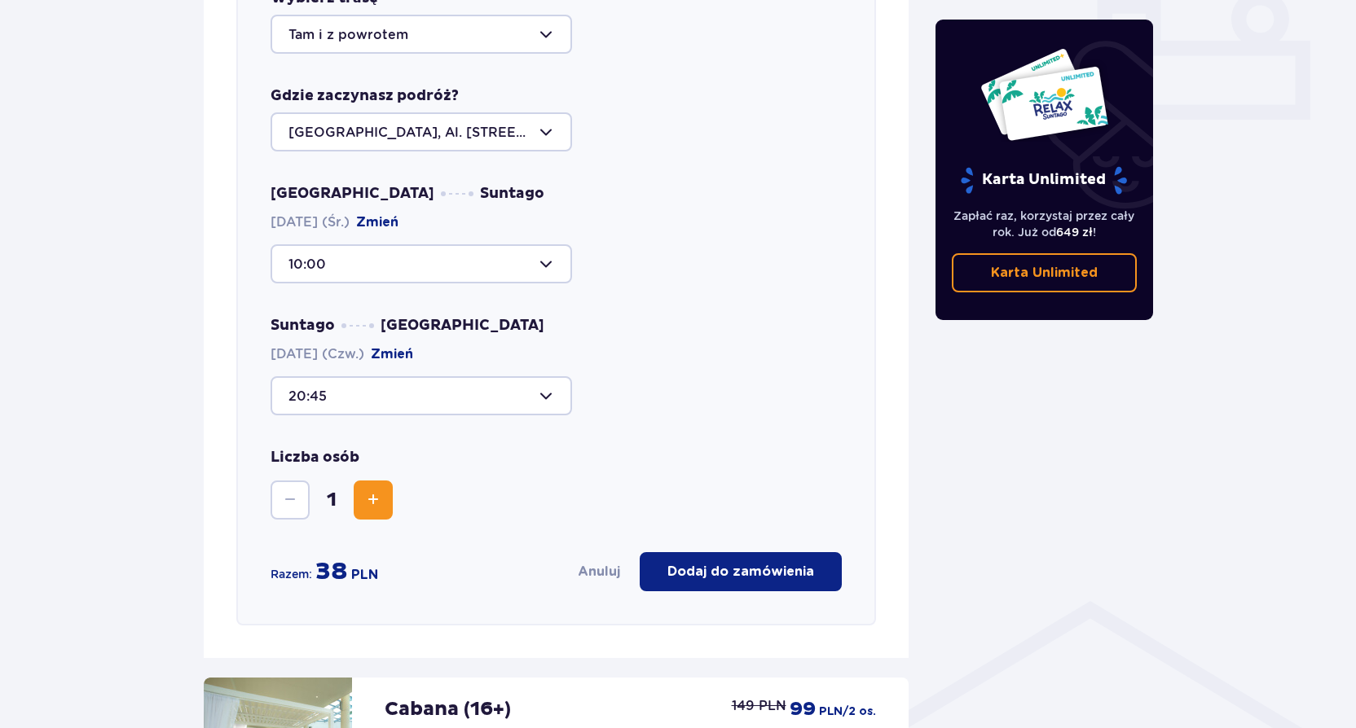
click at [343, 376] on div at bounding box center [420, 395] width 301 height 39
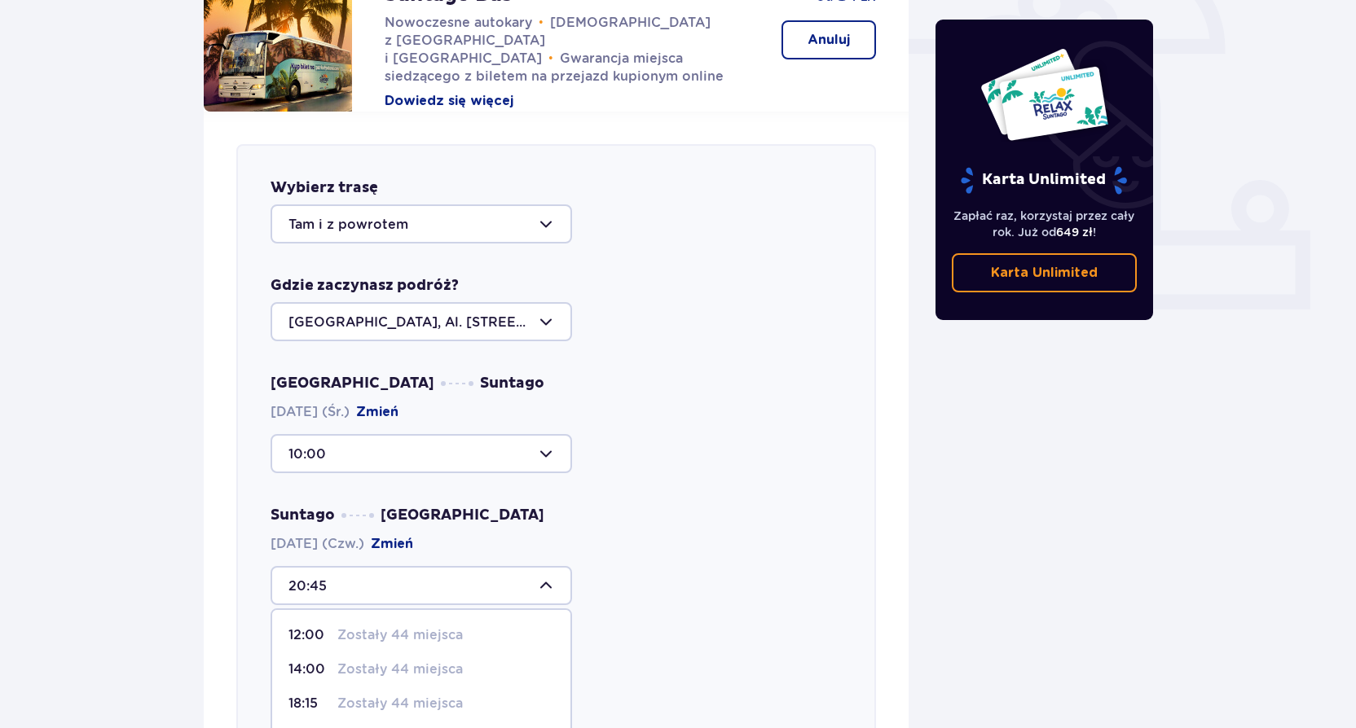
scroll to position [640, 0]
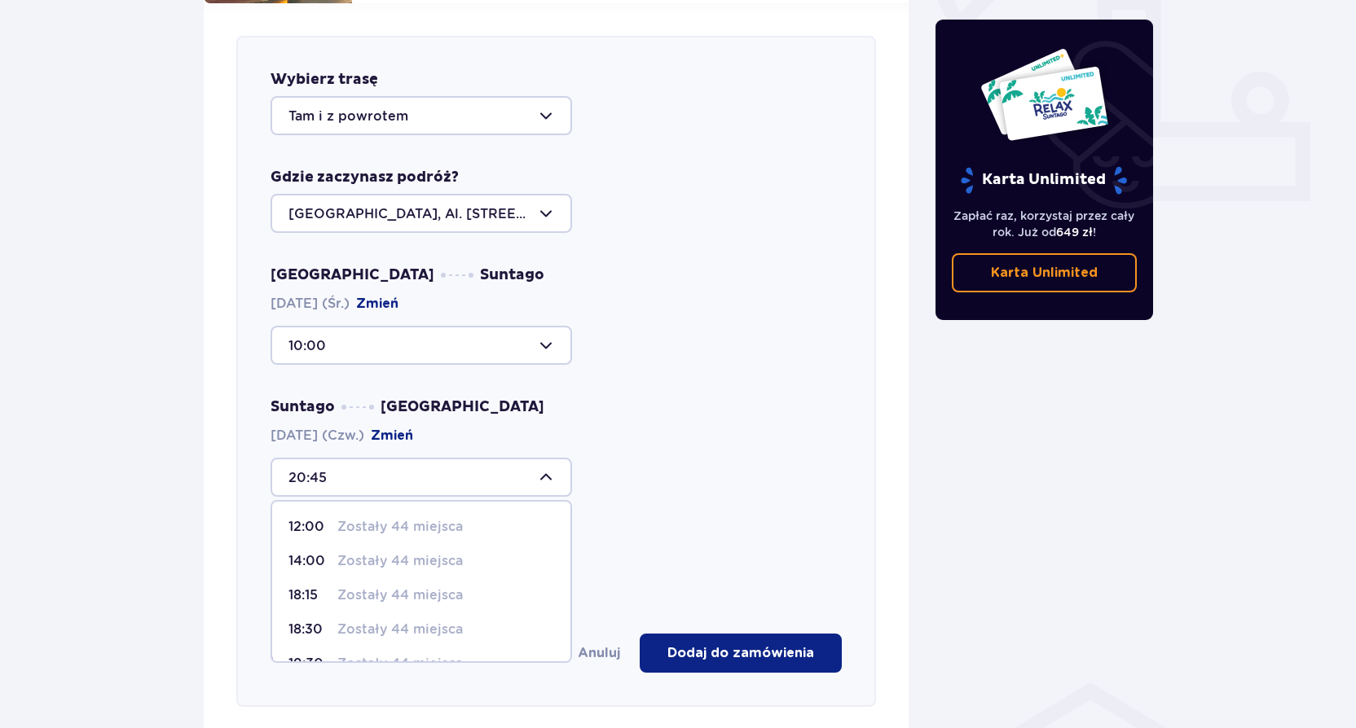
click at [377, 552] on p "Zostały 44 miejsca" at bounding box center [399, 561] width 125 height 18
type input "14:00"
click at [353, 326] on div at bounding box center [420, 345] width 301 height 39
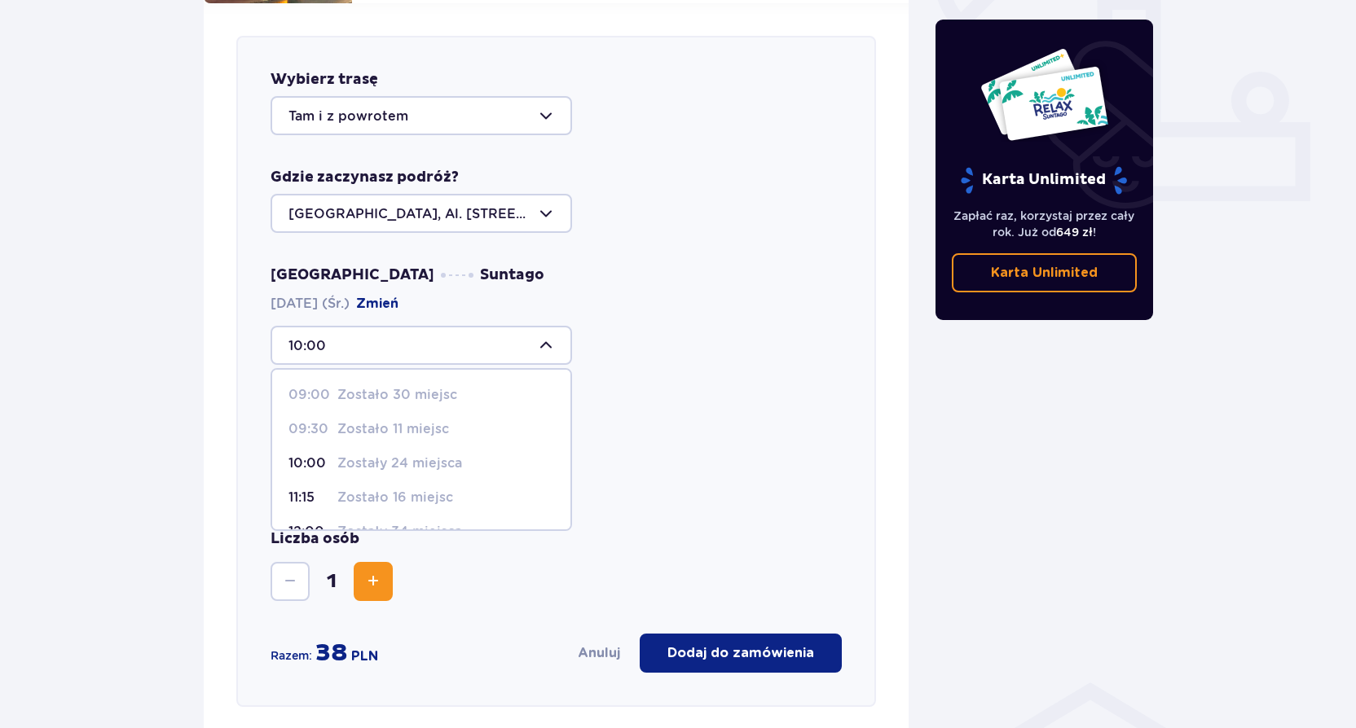
click at [358, 386] on p "Zostało 30 miejsc" at bounding box center [397, 395] width 120 height 18
click at [362, 386] on p "Zostało 30 miejsc" at bounding box center [397, 395] width 120 height 18
click at [367, 420] on p "Zostało 11 miejsc" at bounding box center [393, 429] width 112 height 18
click at [635, 398] on div "Suntago [GEOGRAPHIC_DATA] [DATE] (Czw.) Zmień 14:00" at bounding box center [555, 447] width 571 height 99
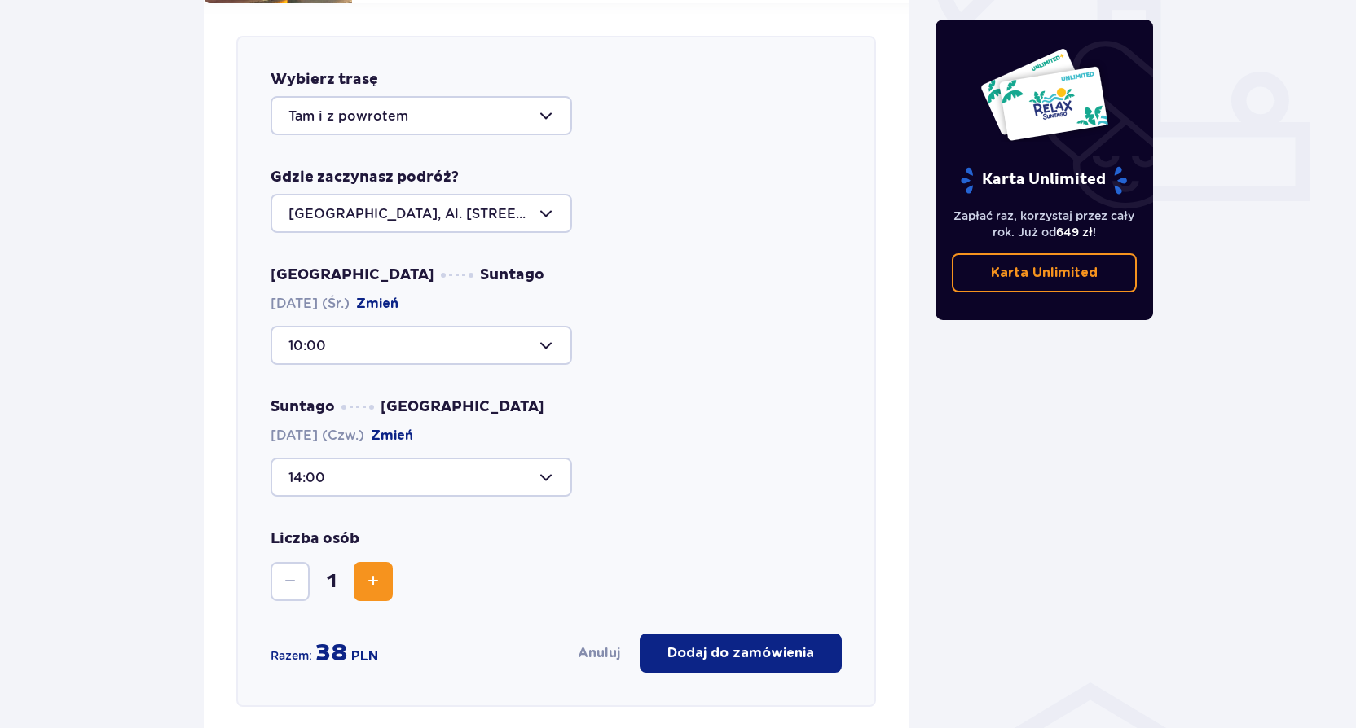
click at [436, 458] on div at bounding box center [420, 477] width 301 height 39
click at [742, 429] on div "Suntago [GEOGRAPHIC_DATA] [DATE] (Czw.) Zmień 14:00 12:00 Zostały 44 miejsca 14…" at bounding box center [555, 447] width 571 height 99
click at [418, 330] on div at bounding box center [420, 345] width 301 height 39
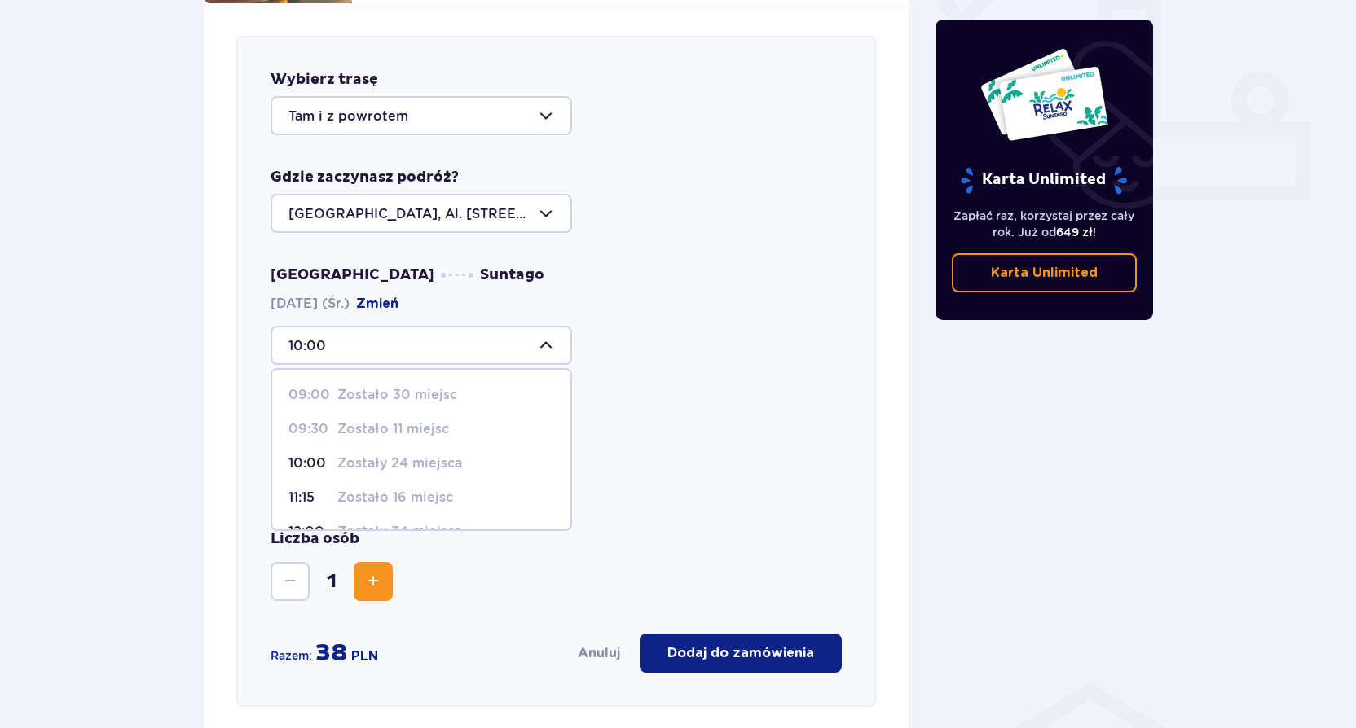
click at [416, 332] on div at bounding box center [420, 345] width 301 height 39
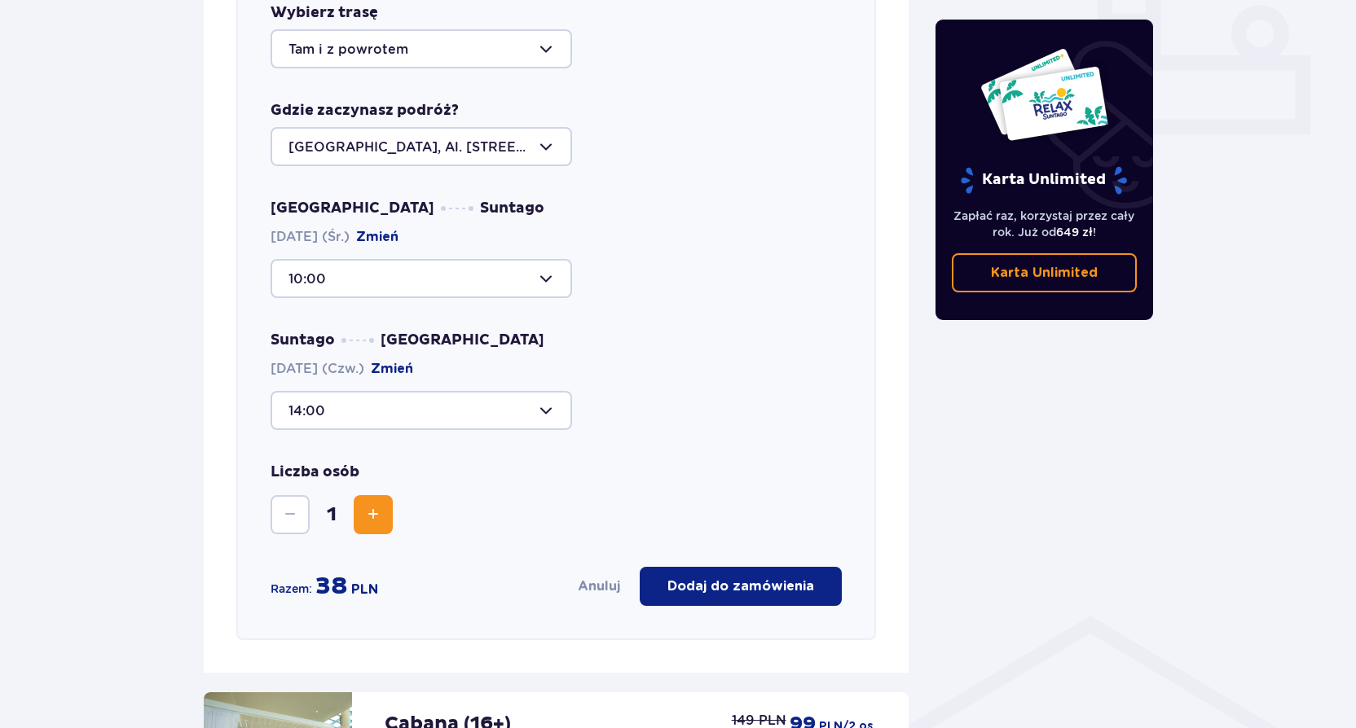
scroll to position [640, 0]
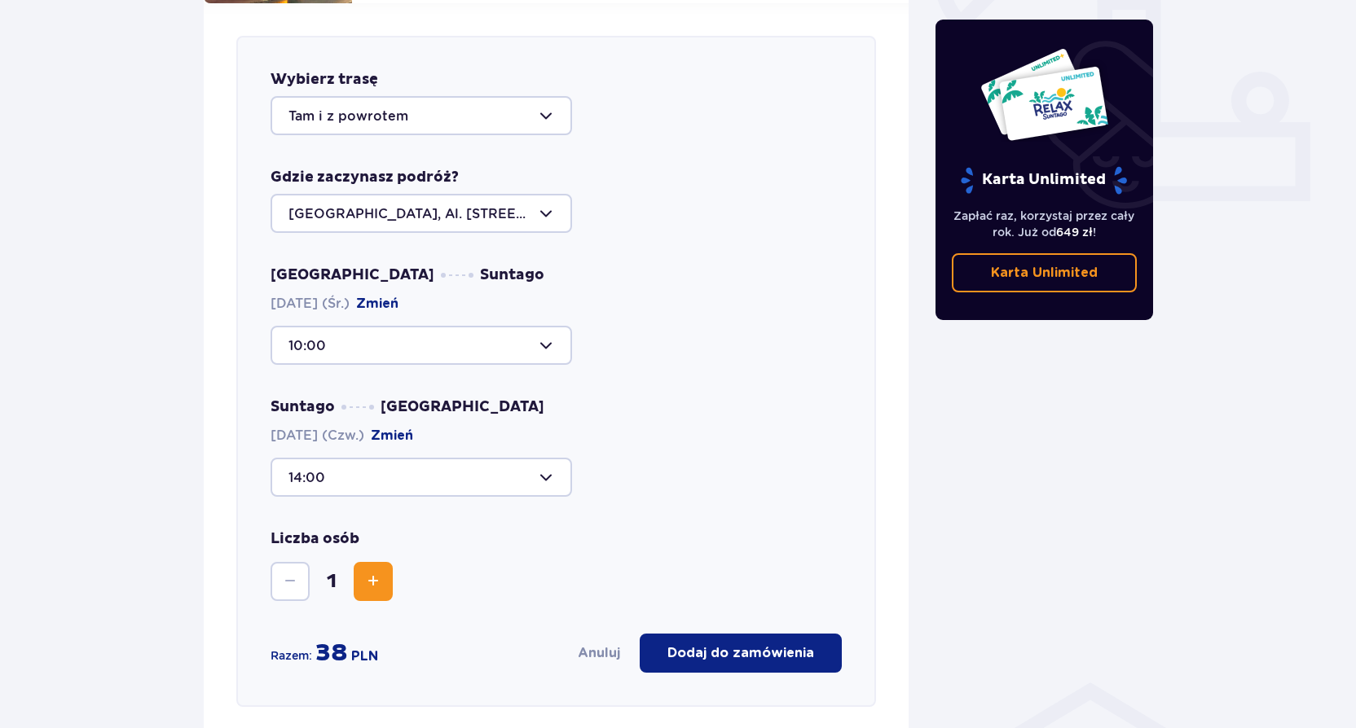
click at [389, 295] on button "Zmień" at bounding box center [377, 304] width 42 height 18
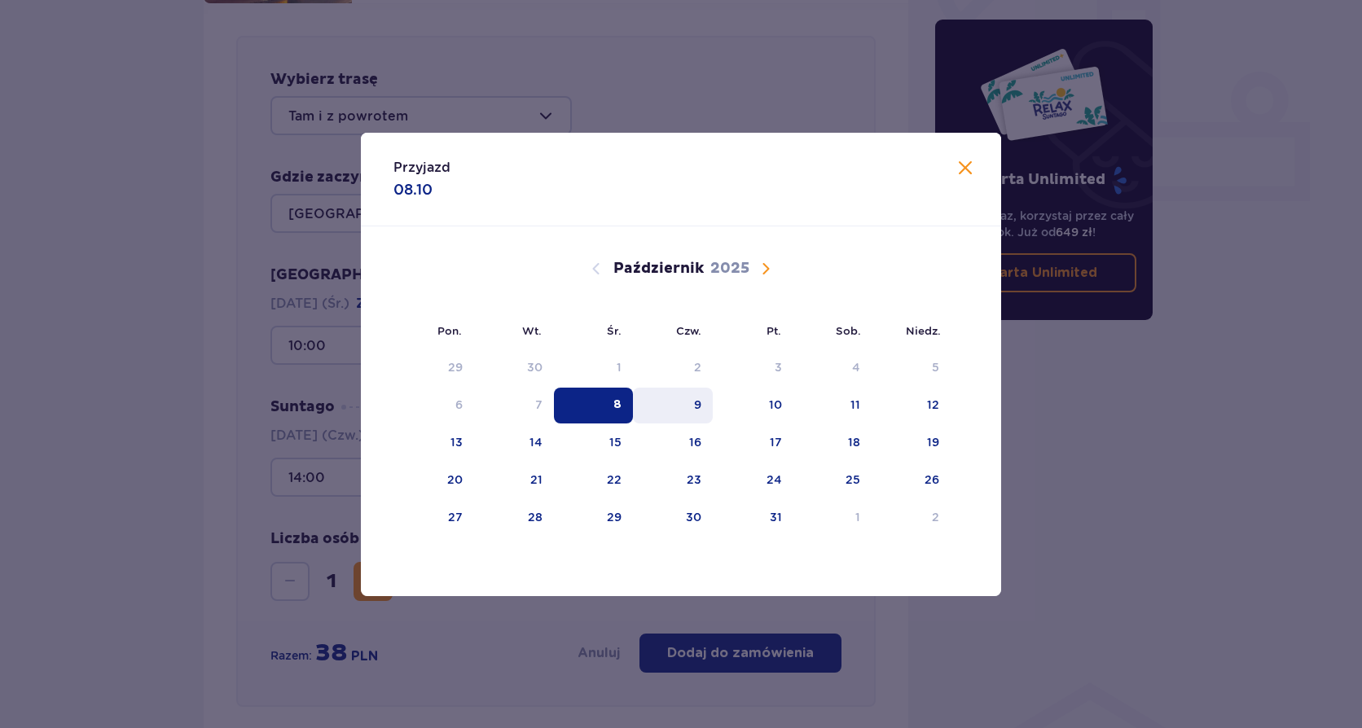
click at [701, 412] on div "9" at bounding box center [697, 405] width 7 height 16
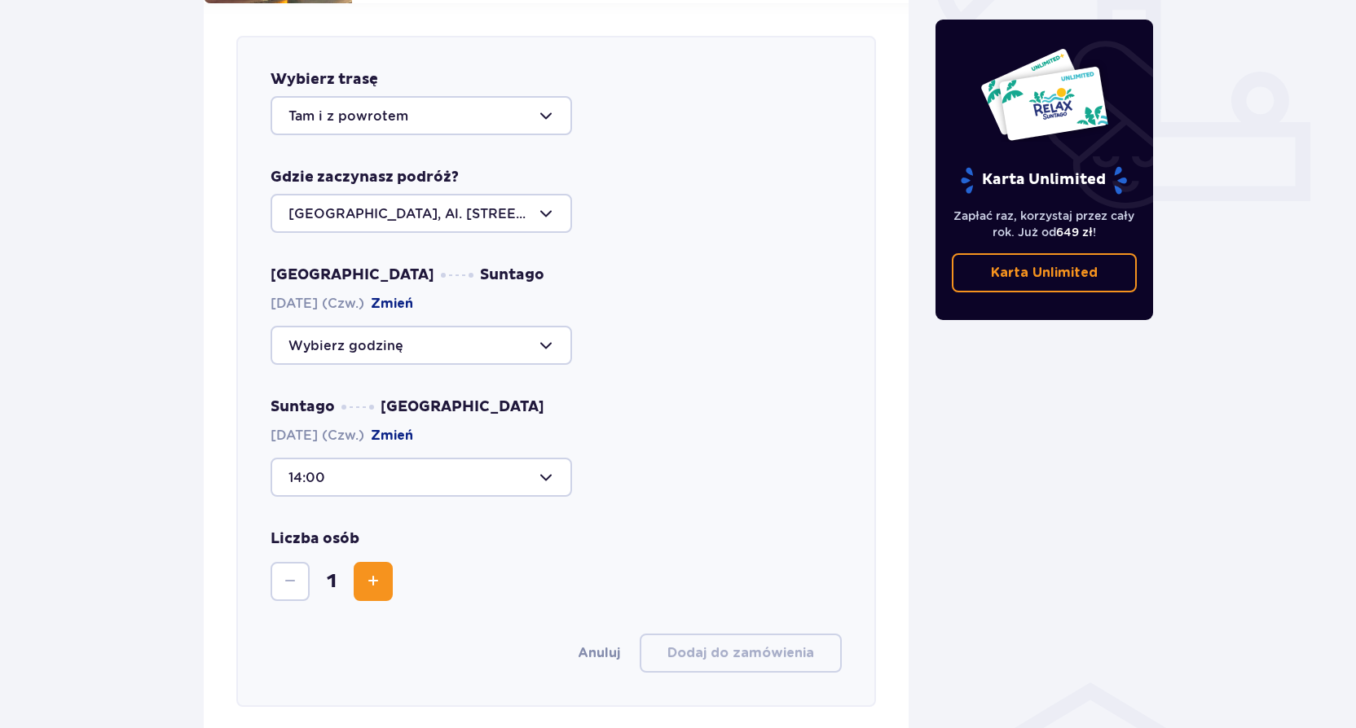
click at [475, 334] on div at bounding box center [420, 345] width 301 height 39
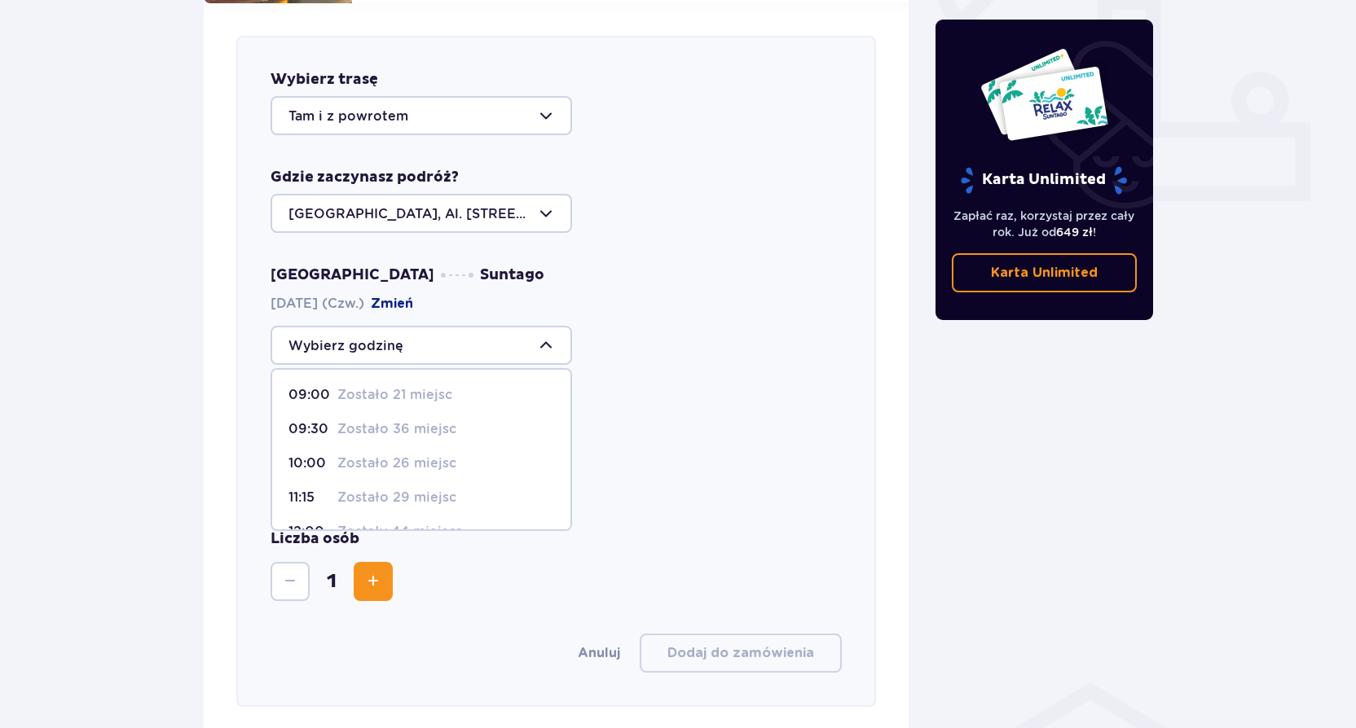
click at [329, 386] on p "09:00" at bounding box center [309, 395] width 42 height 18
type input "09:00"
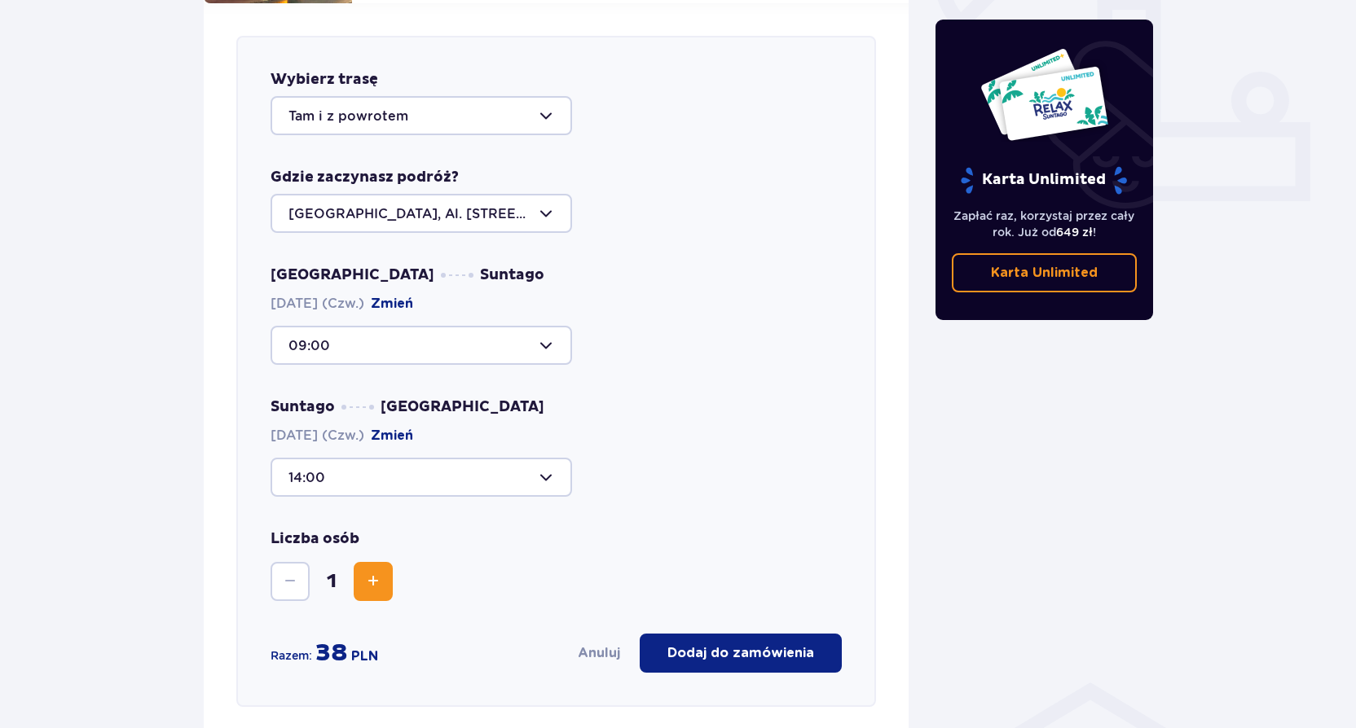
click at [424, 464] on div at bounding box center [420, 477] width 301 height 39
click at [374, 518] on p "Zostały 44 miejsca" at bounding box center [399, 527] width 125 height 18
type input "12:00"
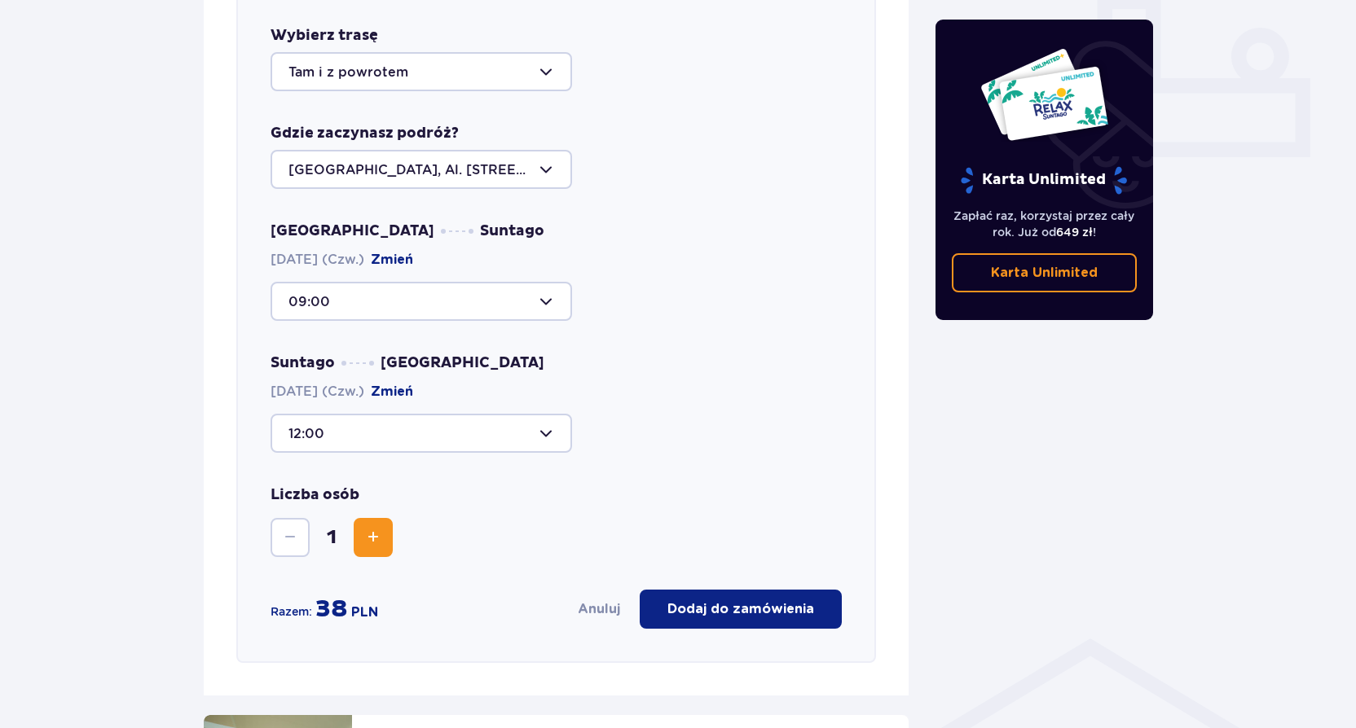
scroll to position [722, 0]
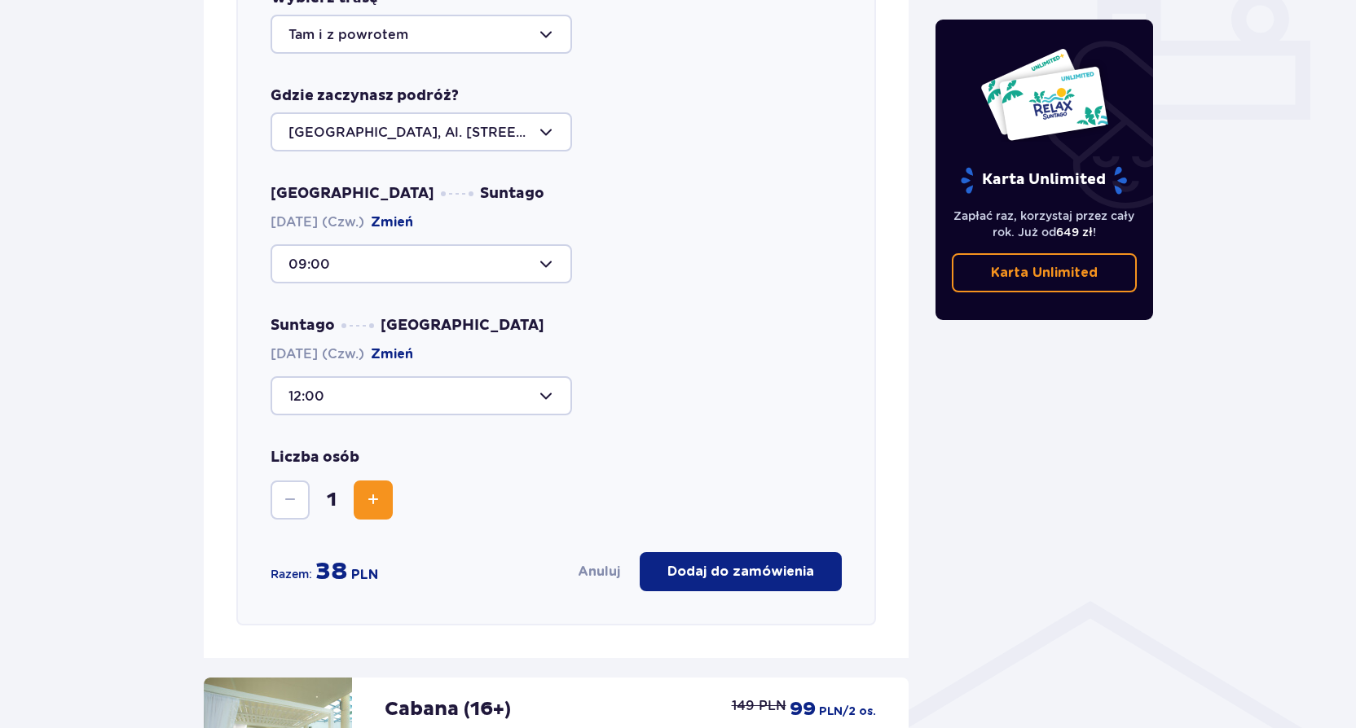
click at [684, 376] on div "12:00" at bounding box center [555, 395] width 571 height 39
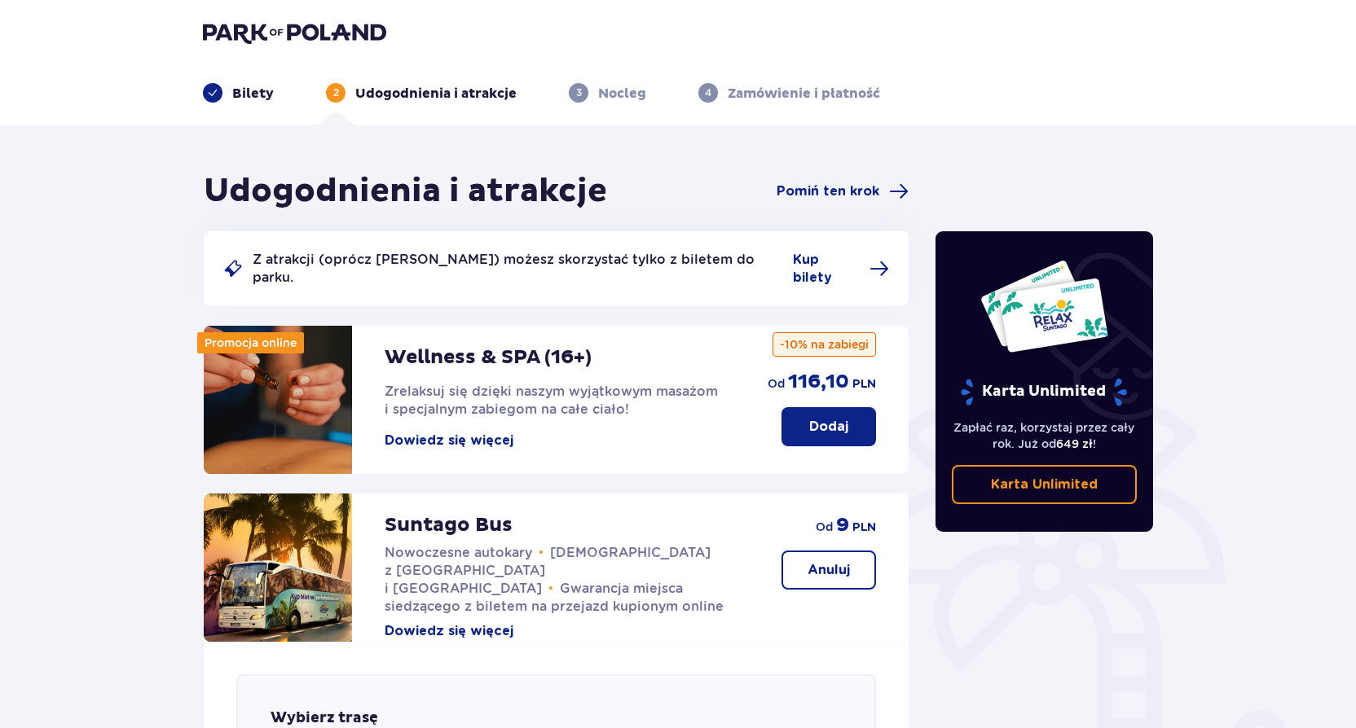
scroll to position [0, 0]
